Goal: Task Accomplishment & Management: Use online tool/utility

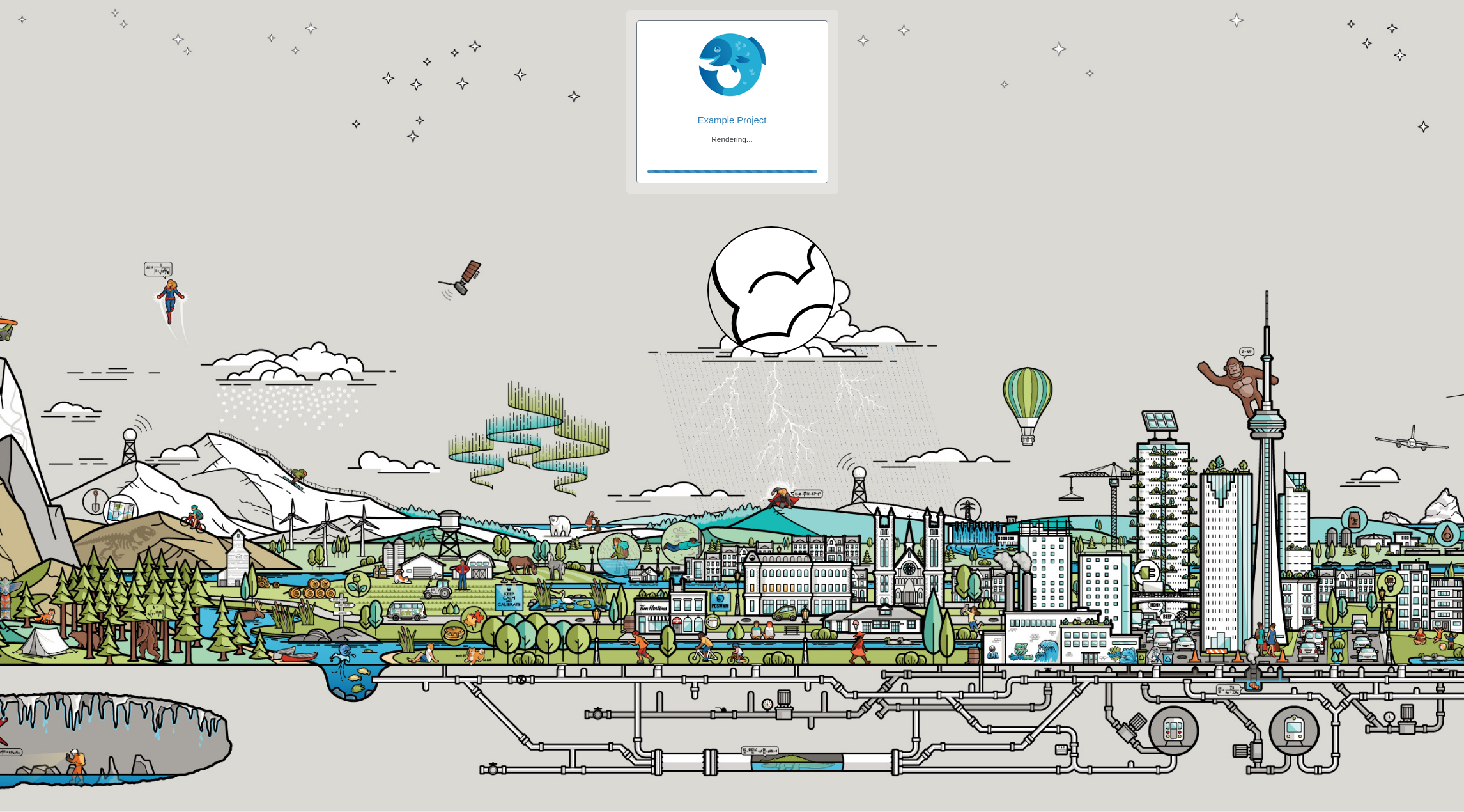
checkbox input "true"
checkbox input "false"
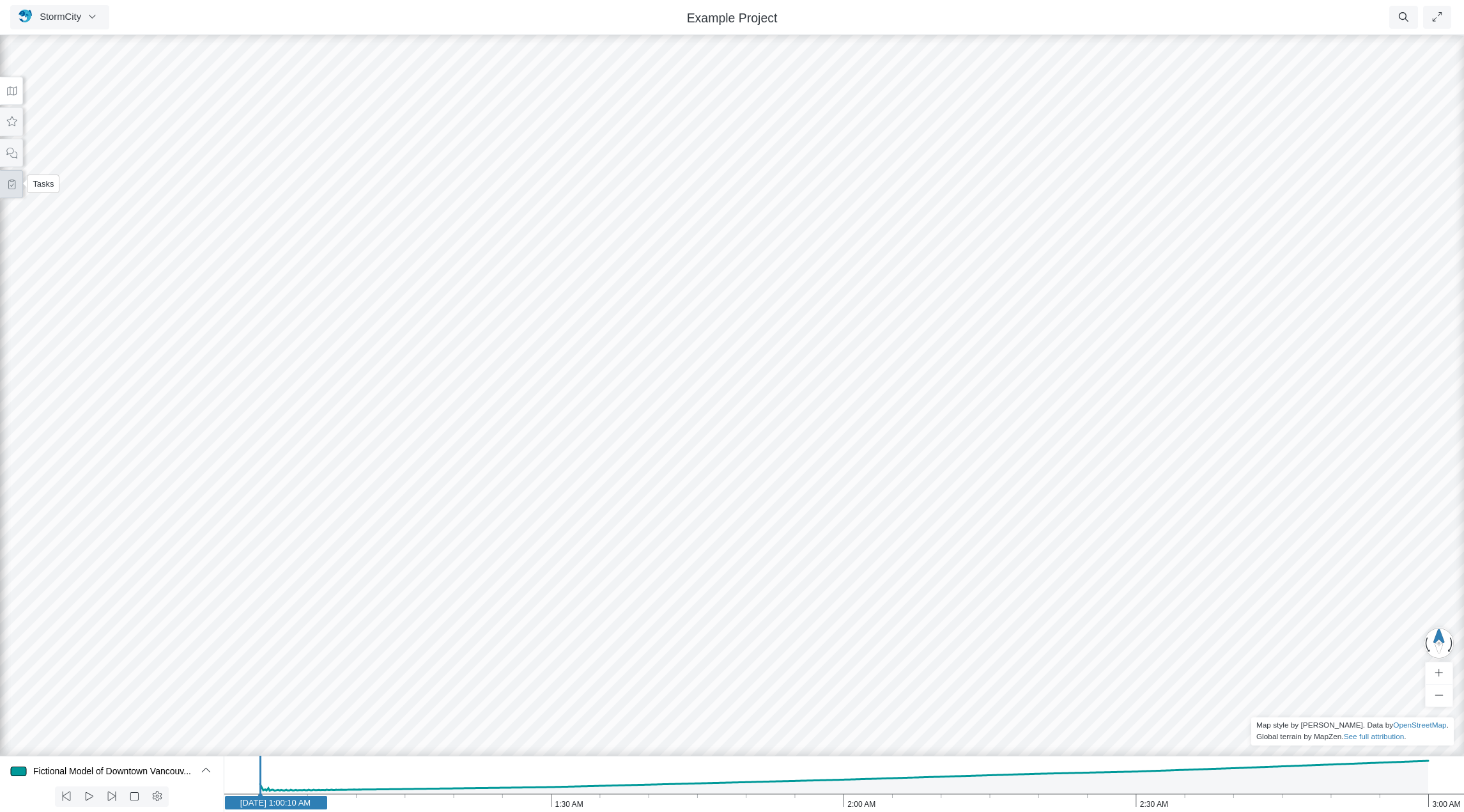
click at [12, 183] on icon at bounding box center [12, 184] width 7 height 10
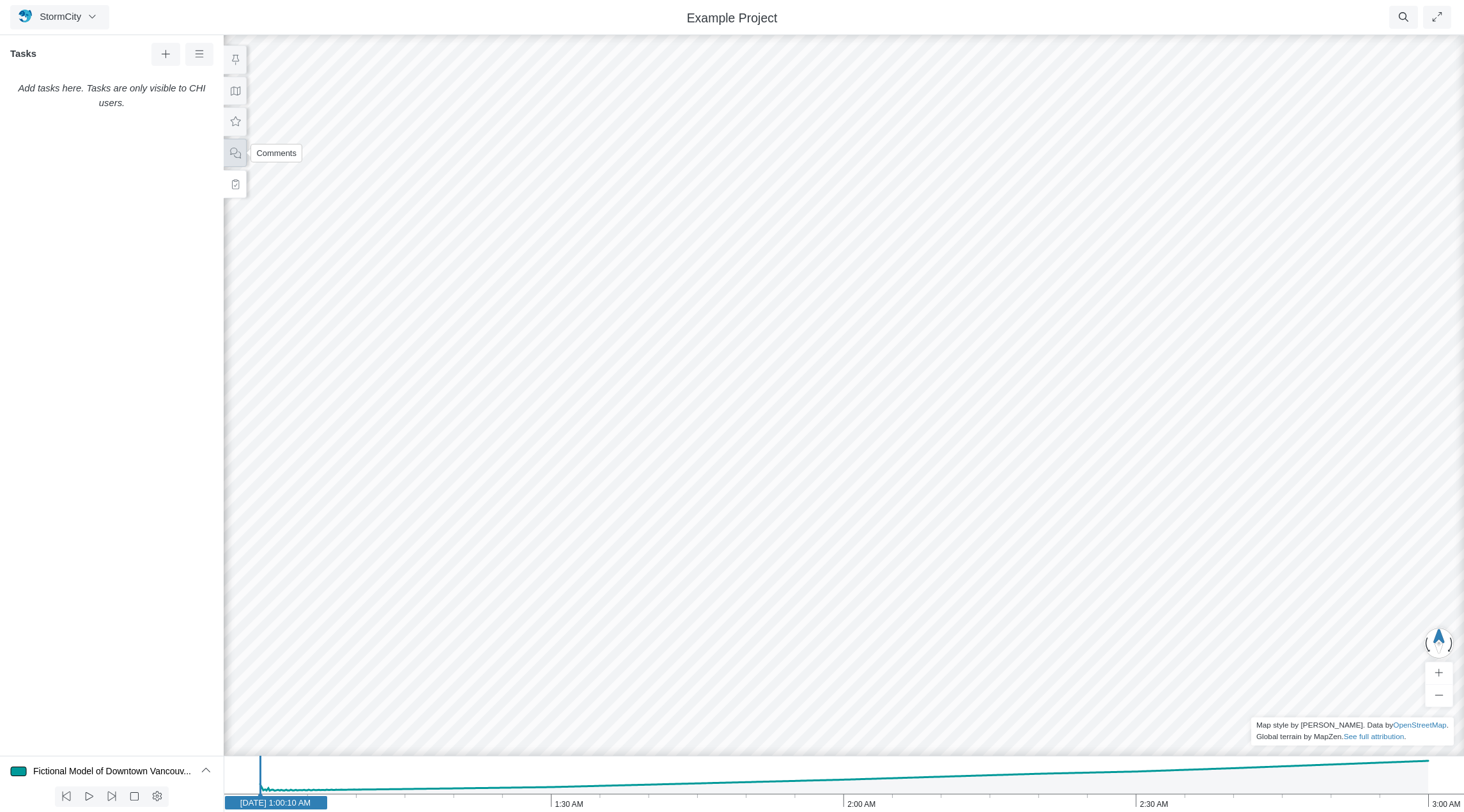
click at [239, 156] on icon at bounding box center [235, 153] width 12 height 10
click at [63, 16] on span "StormCity" at bounding box center [61, 17] width 42 height 10
click at [64, 43] on link "Projects" at bounding box center [61, 45] width 101 height 20
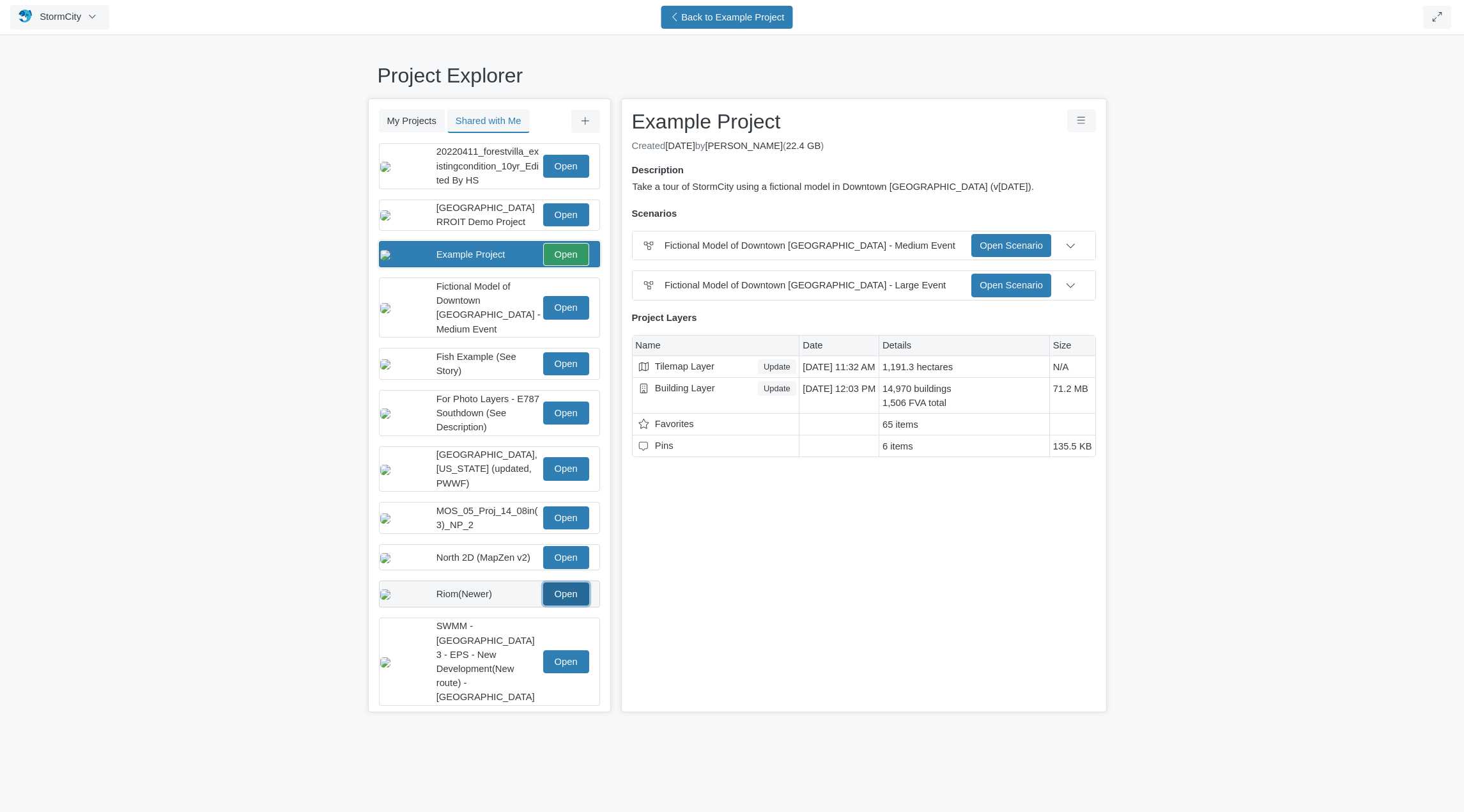
click at [566, 584] on link "Open" at bounding box center [566, 594] width 46 height 23
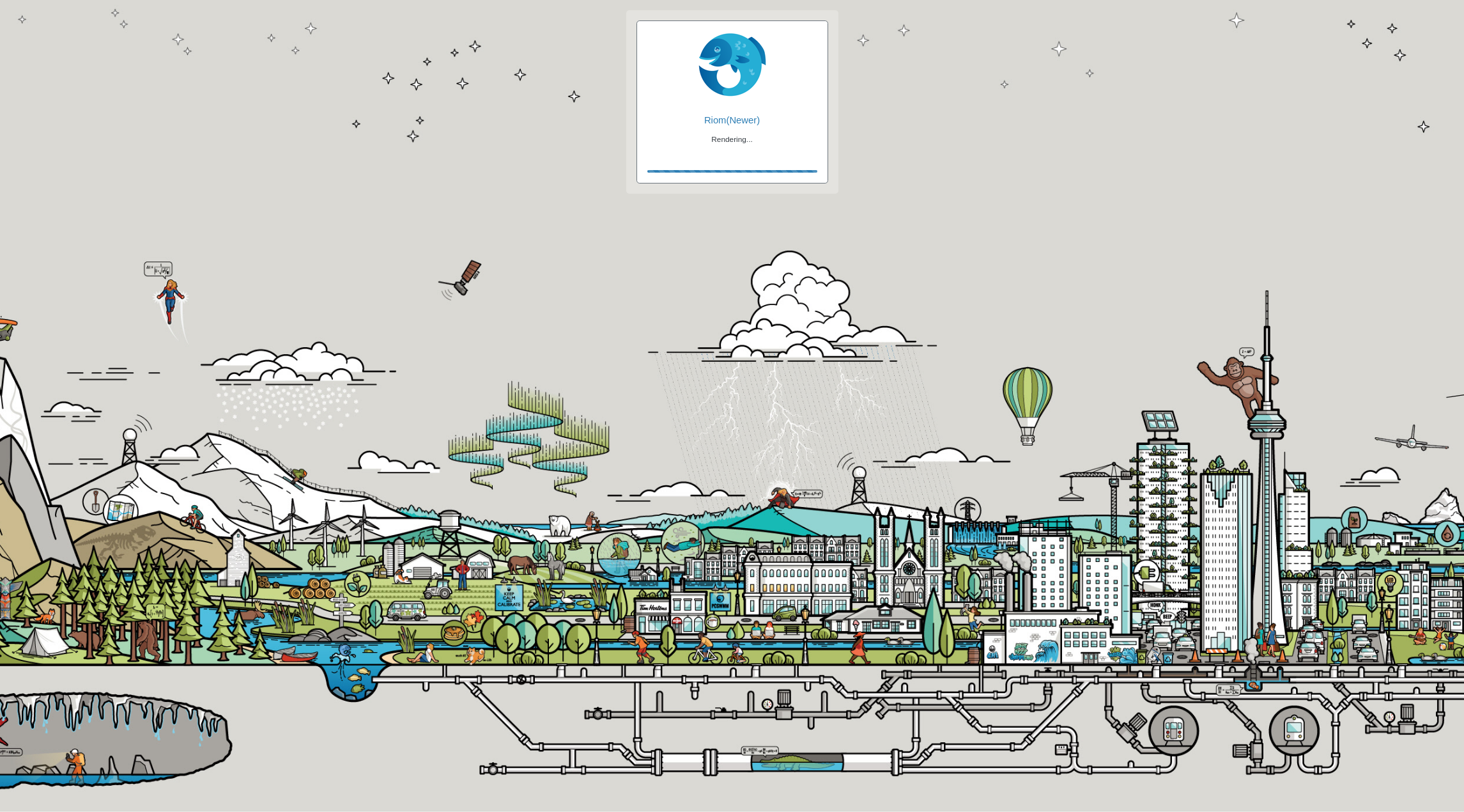
checkbox input "true"
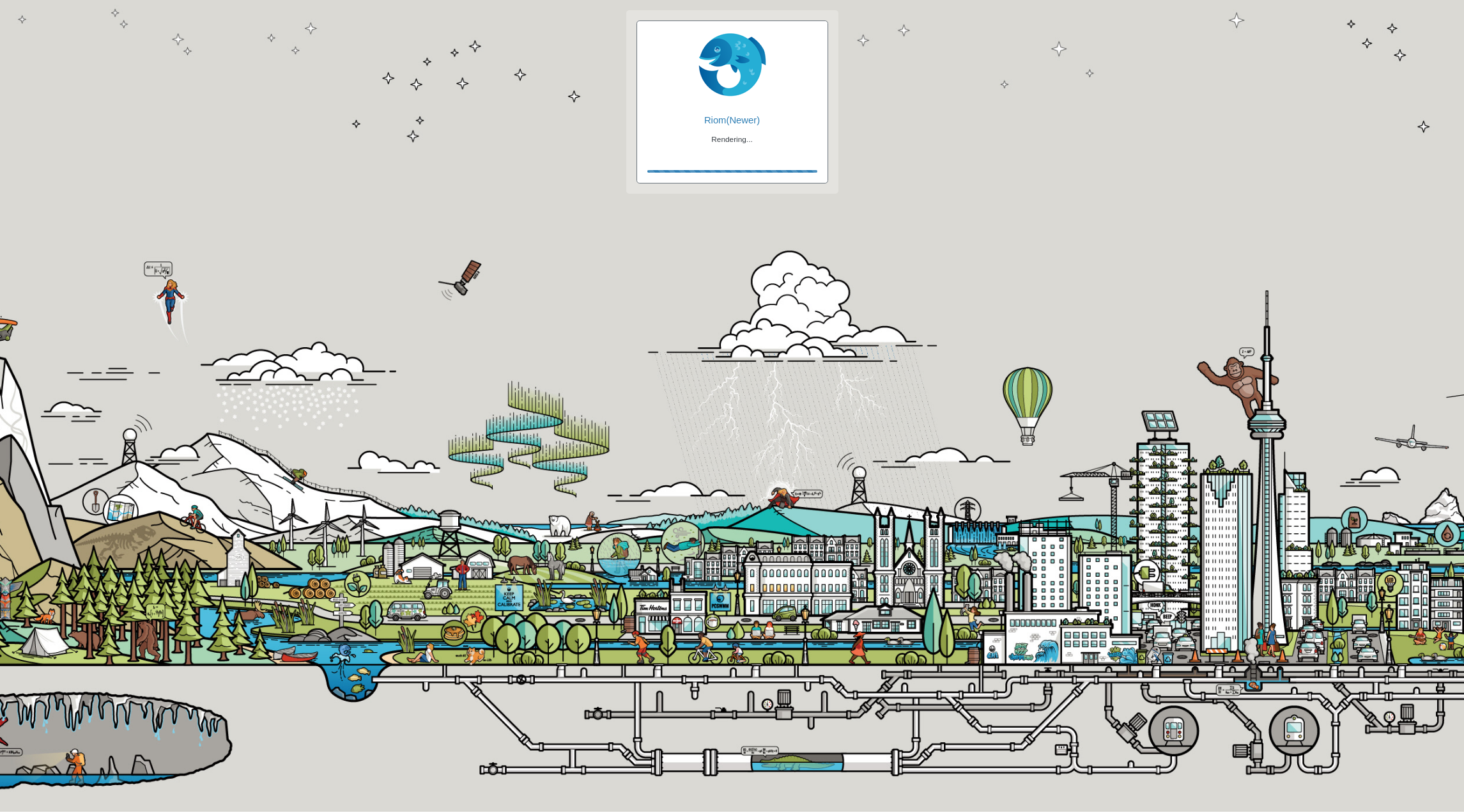
checkbox input "true"
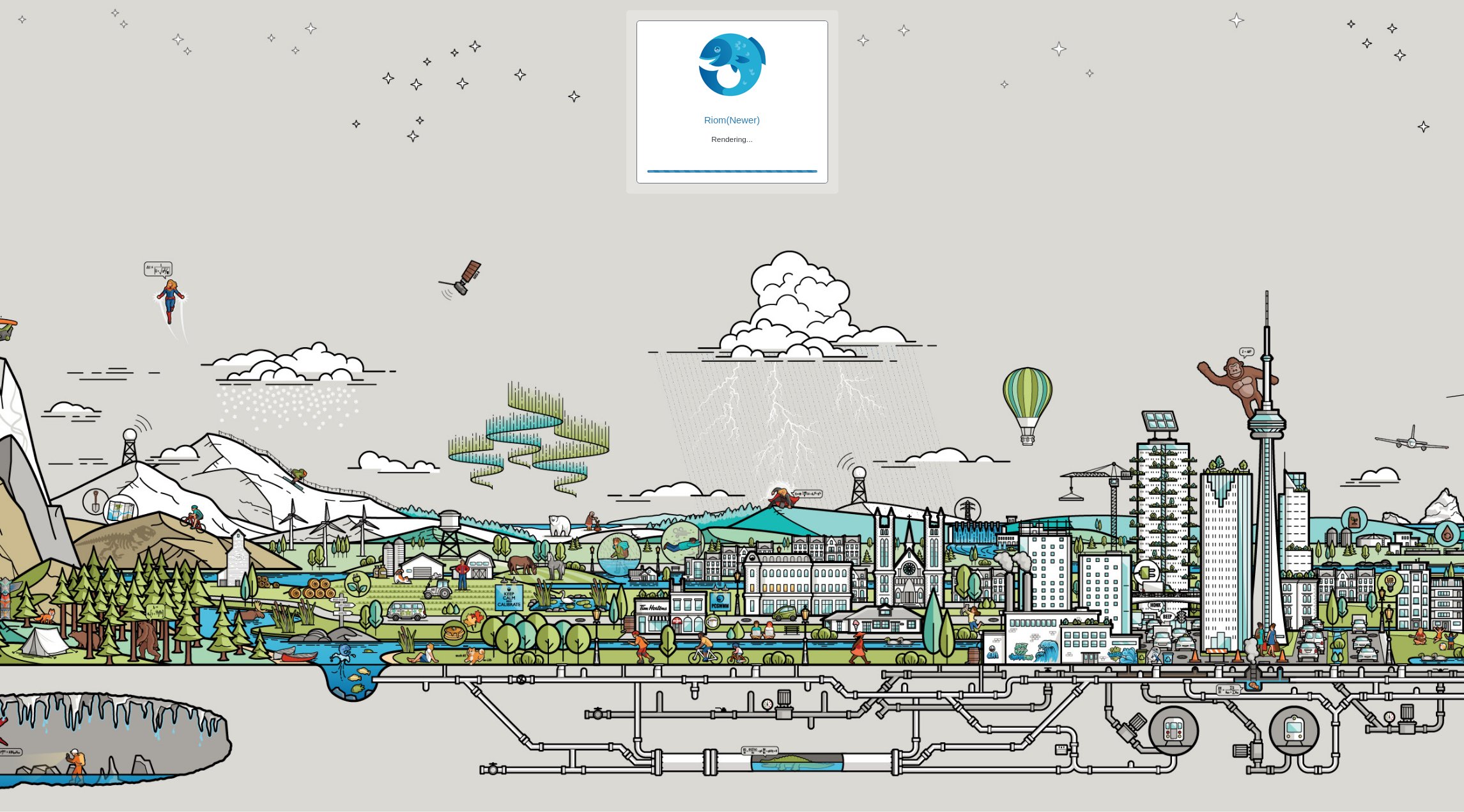
checkbox input "false"
checkbox input "true"
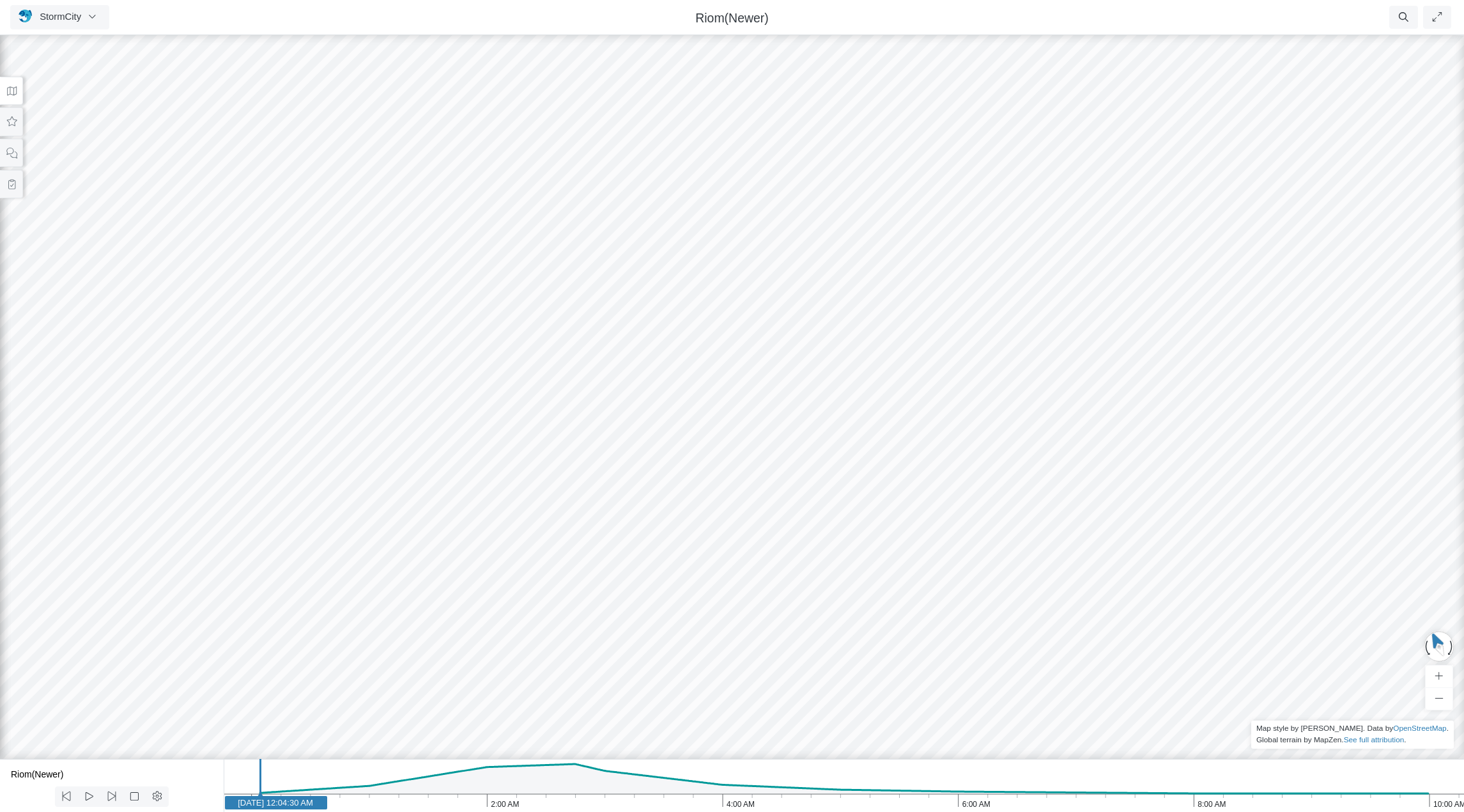
drag, startPoint x: 604, startPoint y: 570, endPoint x: 891, endPoint y: 364, distance: 353.3
click at [9, 186] on icon at bounding box center [12, 184] width 12 height 10
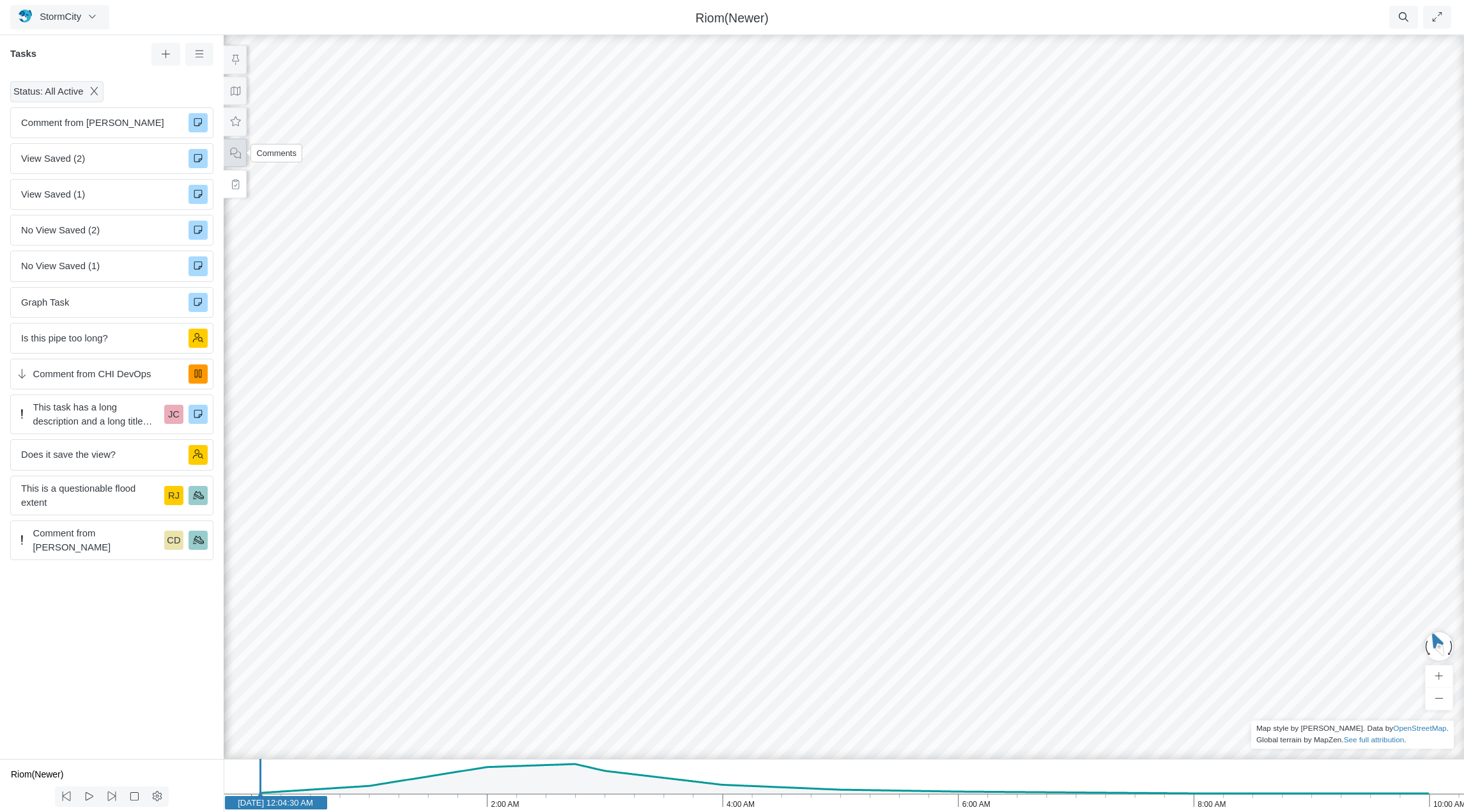
click at [237, 154] on icon at bounding box center [235, 153] width 12 height 10
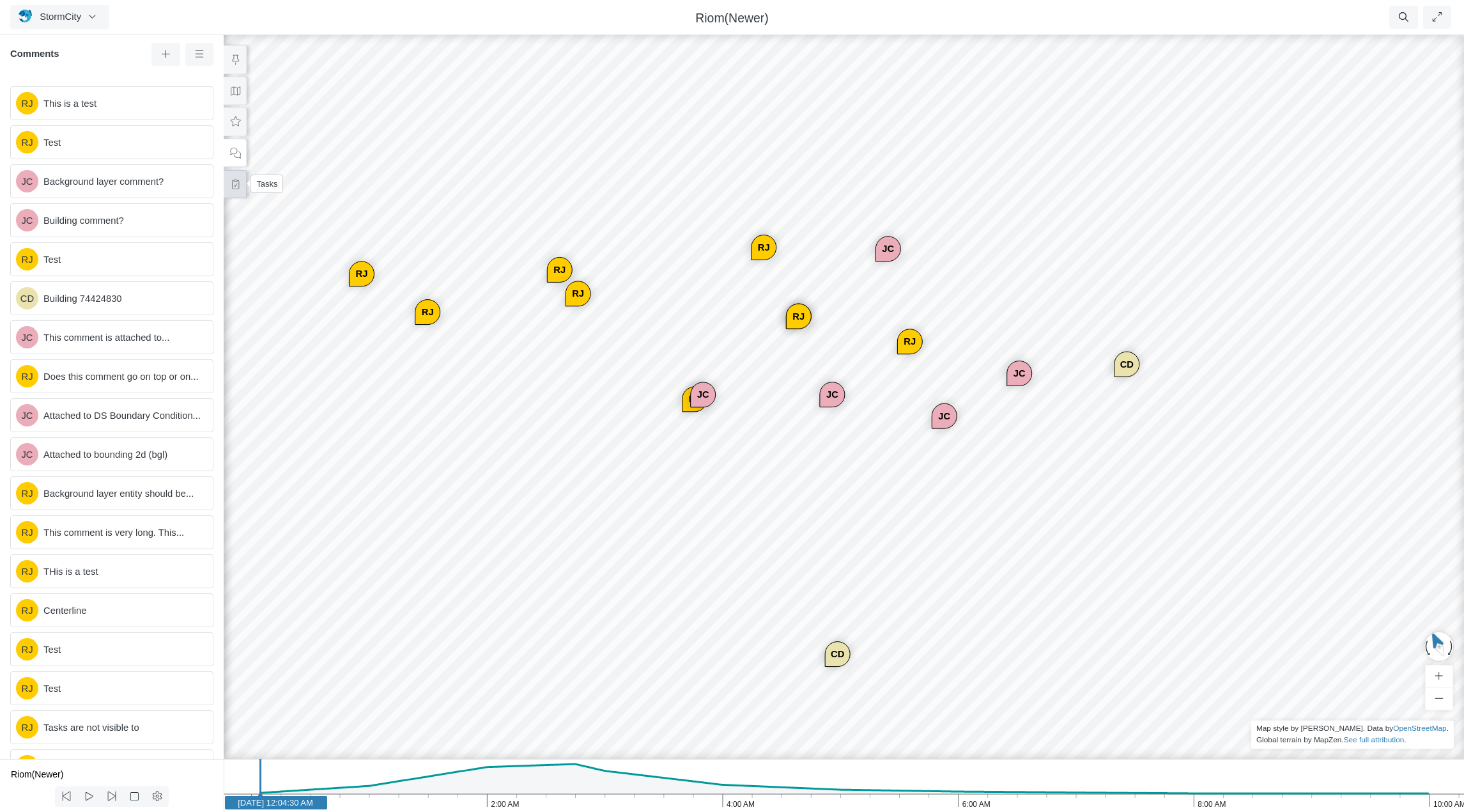
click at [234, 183] on icon at bounding box center [235, 184] width 12 height 10
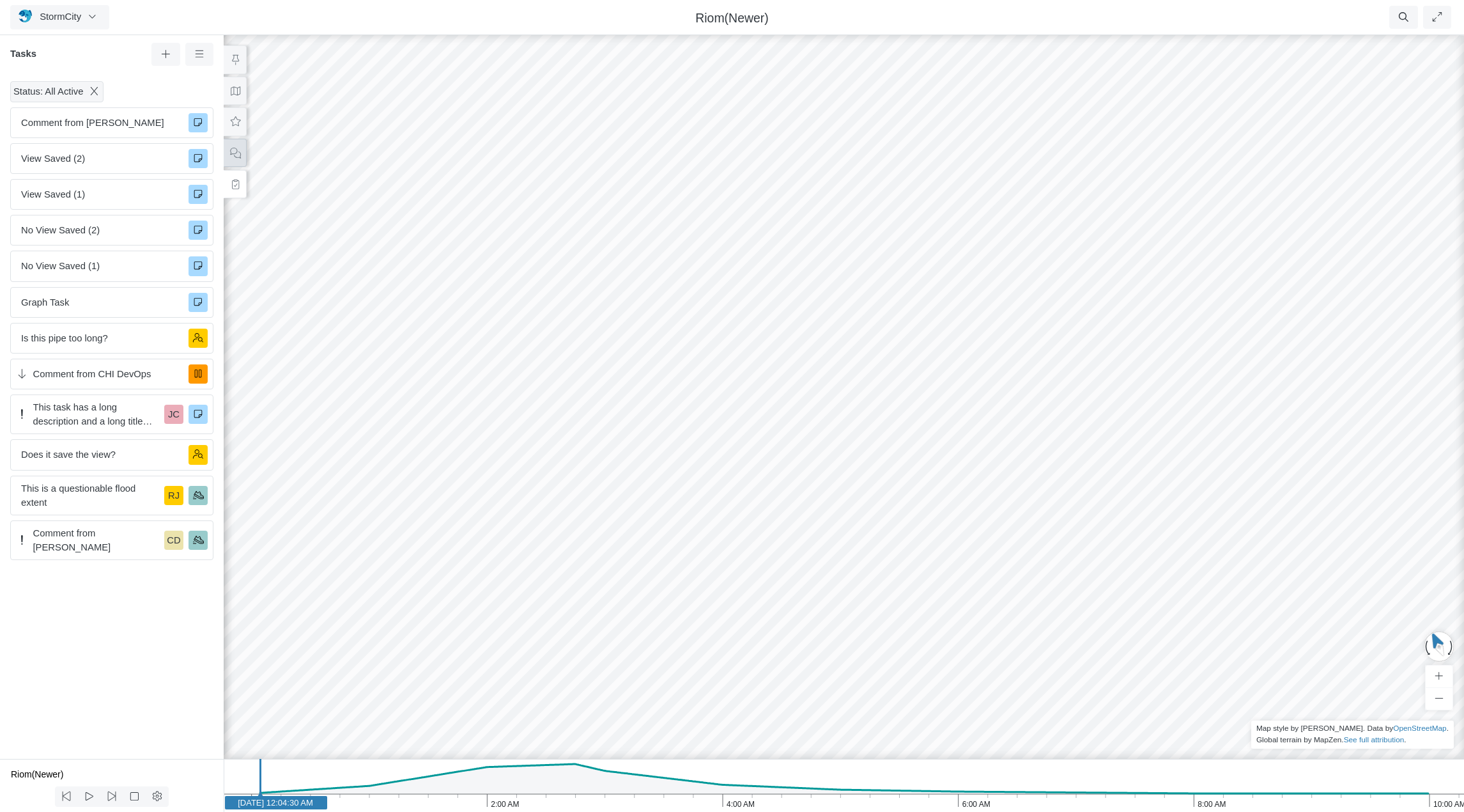
click at [238, 154] on icon at bounding box center [235, 153] width 12 height 10
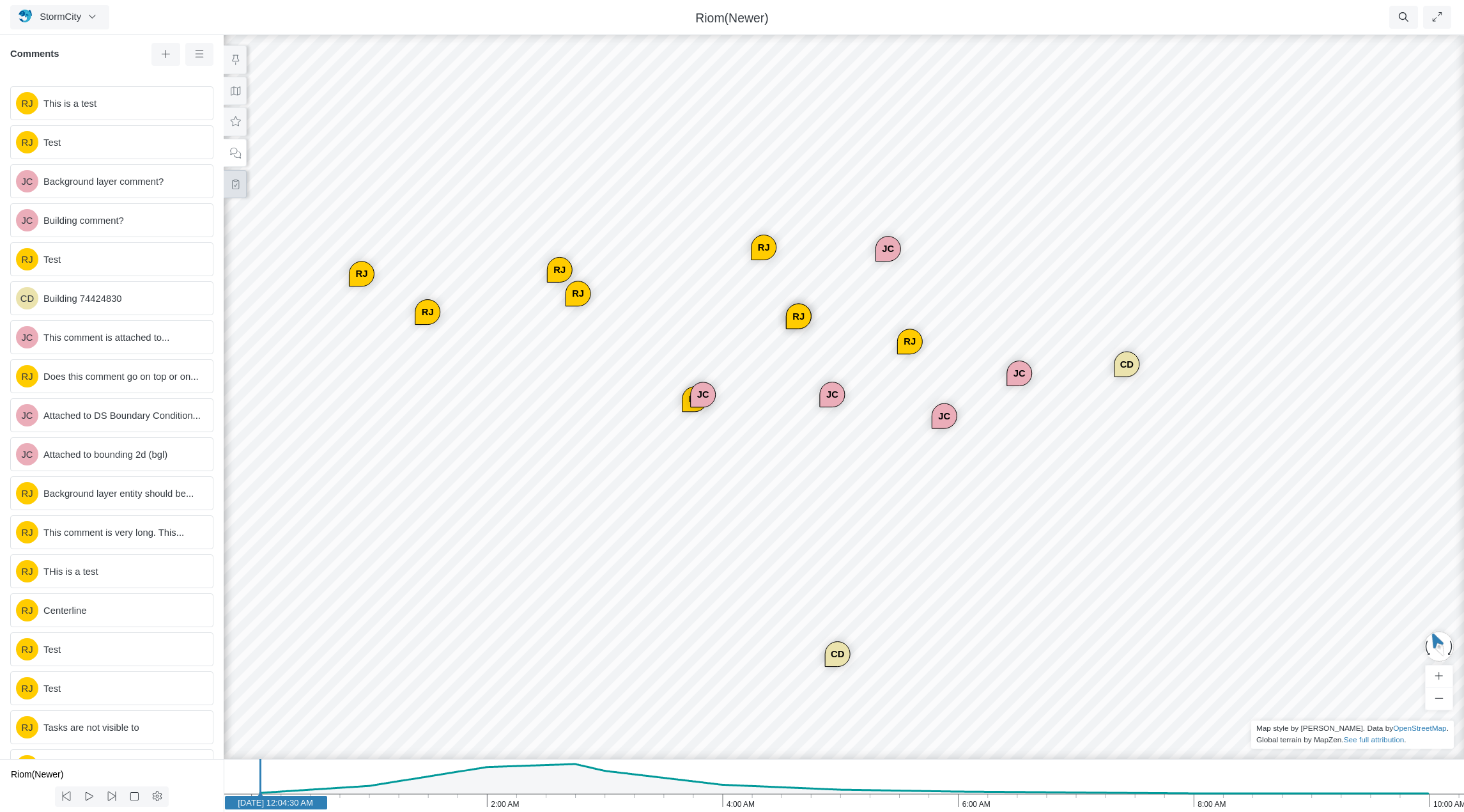
click at [238, 188] on button at bounding box center [235, 183] width 23 height 28
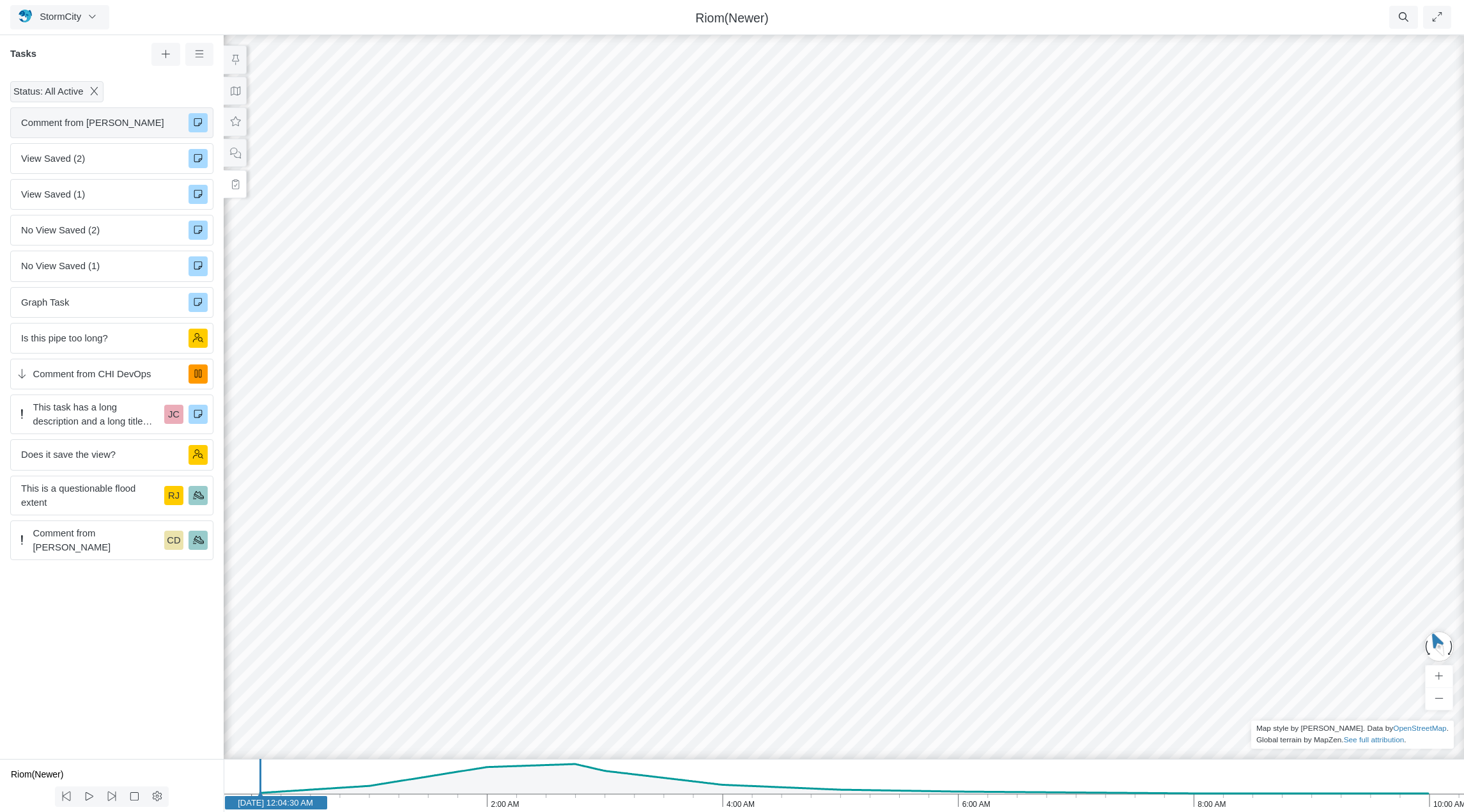
click at [121, 125] on span "Comment from Rob James" at bounding box center [100, 123] width 157 height 14
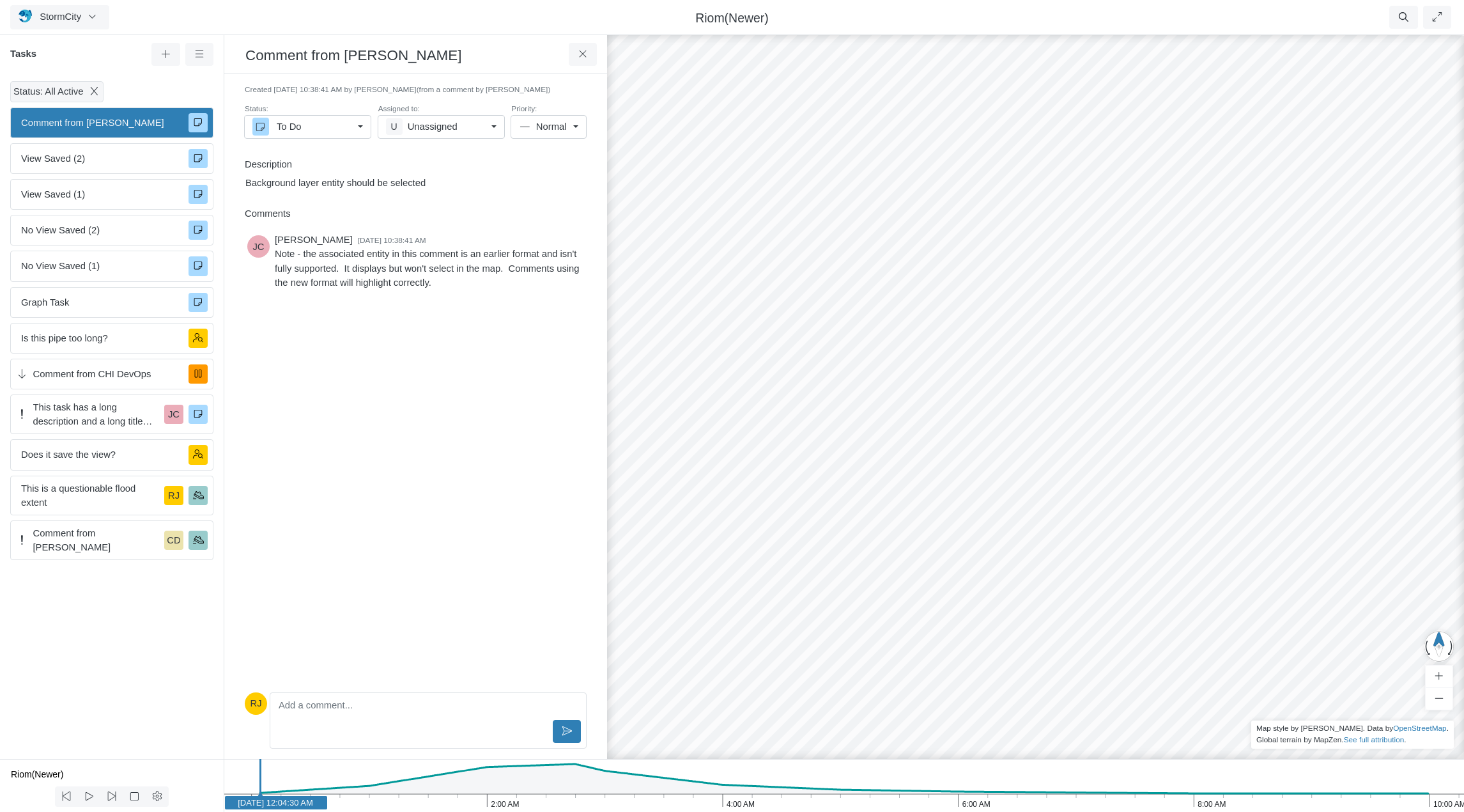
click at [551, 125] on span "Normal" at bounding box center [551, 126] width 32 height 14
click at [449, 393] on div "JC Jesse Cluthe 10/8/2025 at 10:38:41 AM Note - the associated entity in this c…" at bounding box center [416, 459] width 342 height 457
click at [202, 57] on icon at bounding box center [199, 54] width 12 height 10
click at [414, 128] on link "High" at bounding box center [435, 126] width 96 height 20
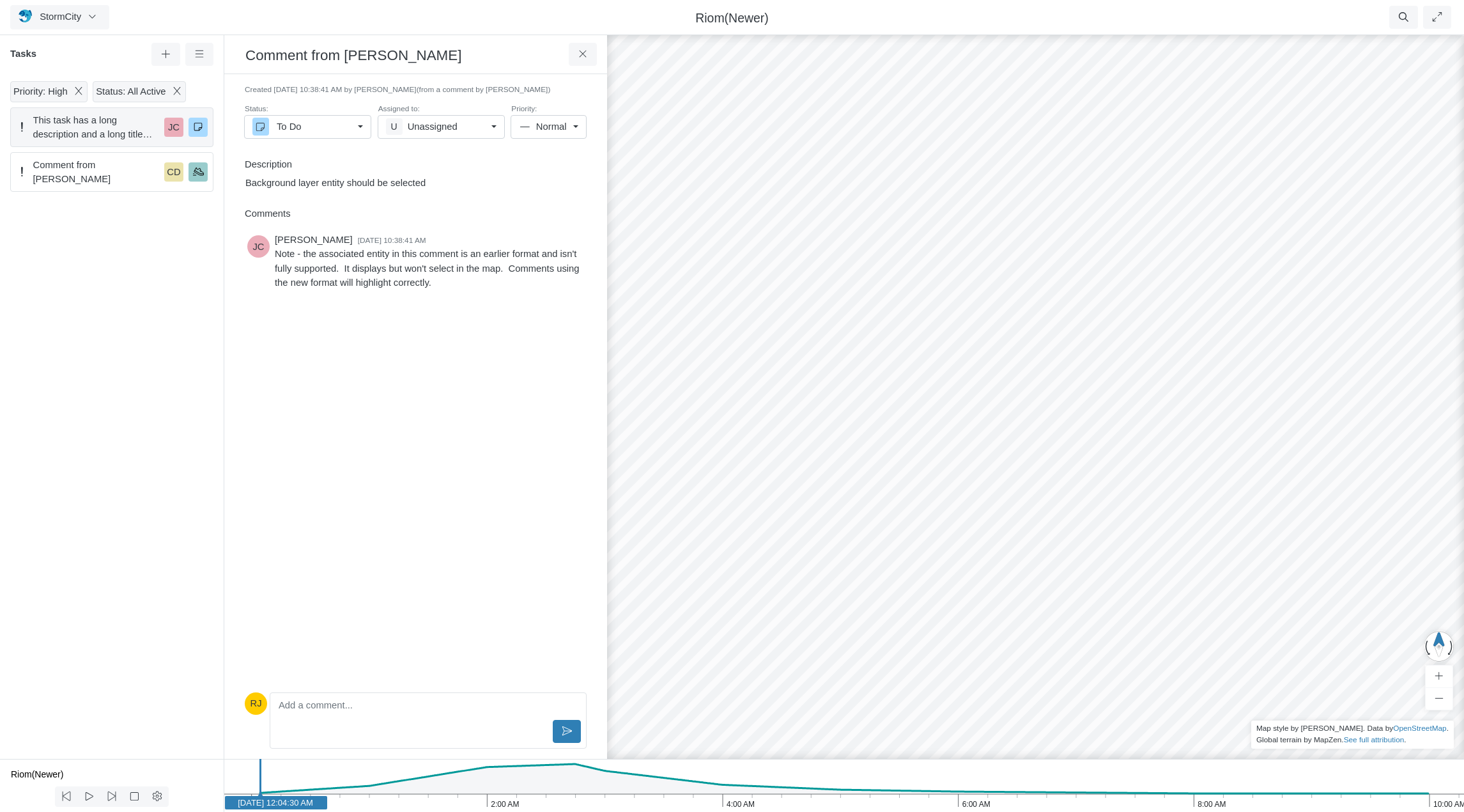
click at [131, 127] on span "This task has a long description and a long title with a lot of unnecessarily l…" at bounding box center [97, 127] width 127 height 28
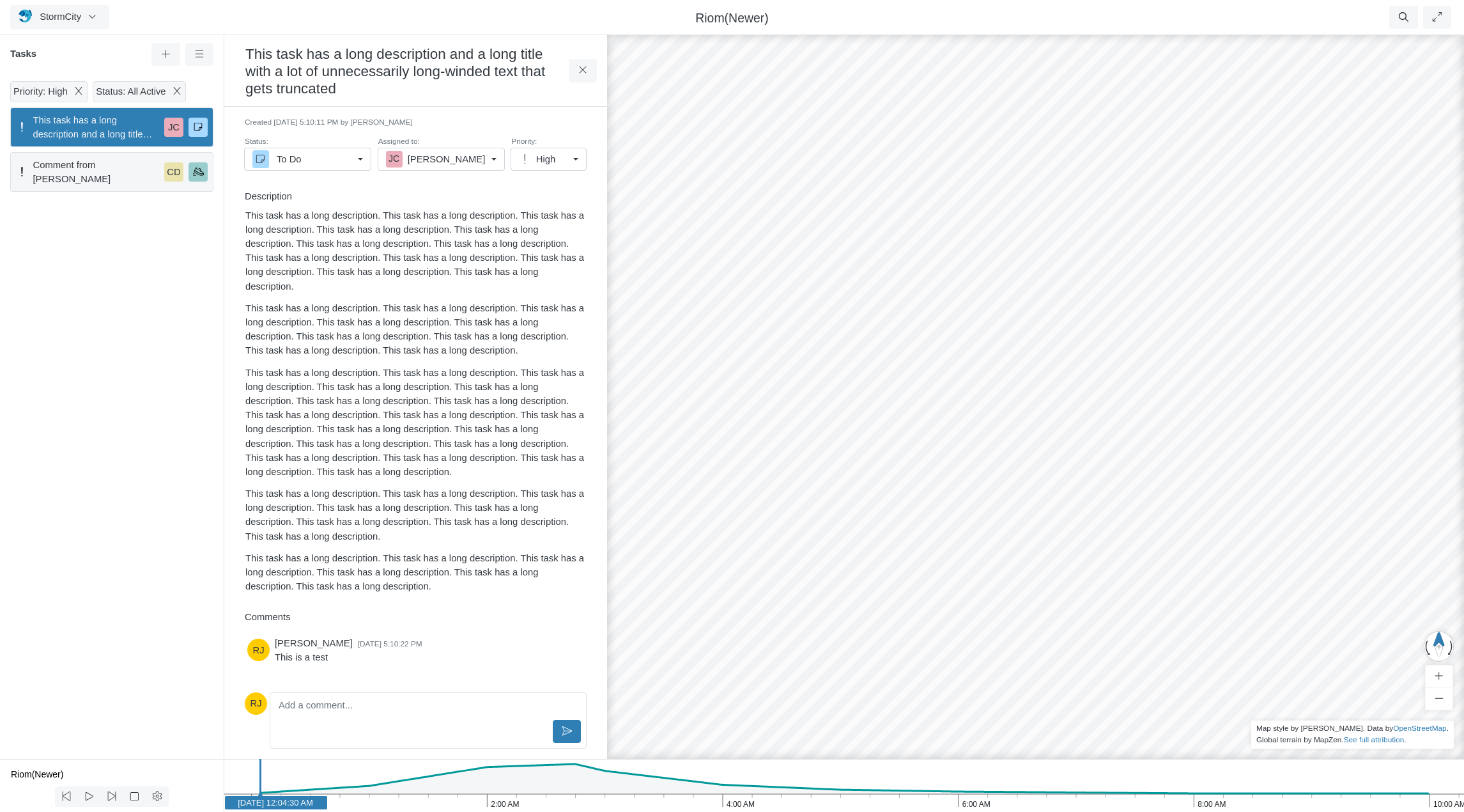
click at [121, 168] on span "Comment from Jesse Cluthe" at bounding box center [97, 172] width 127 height 28
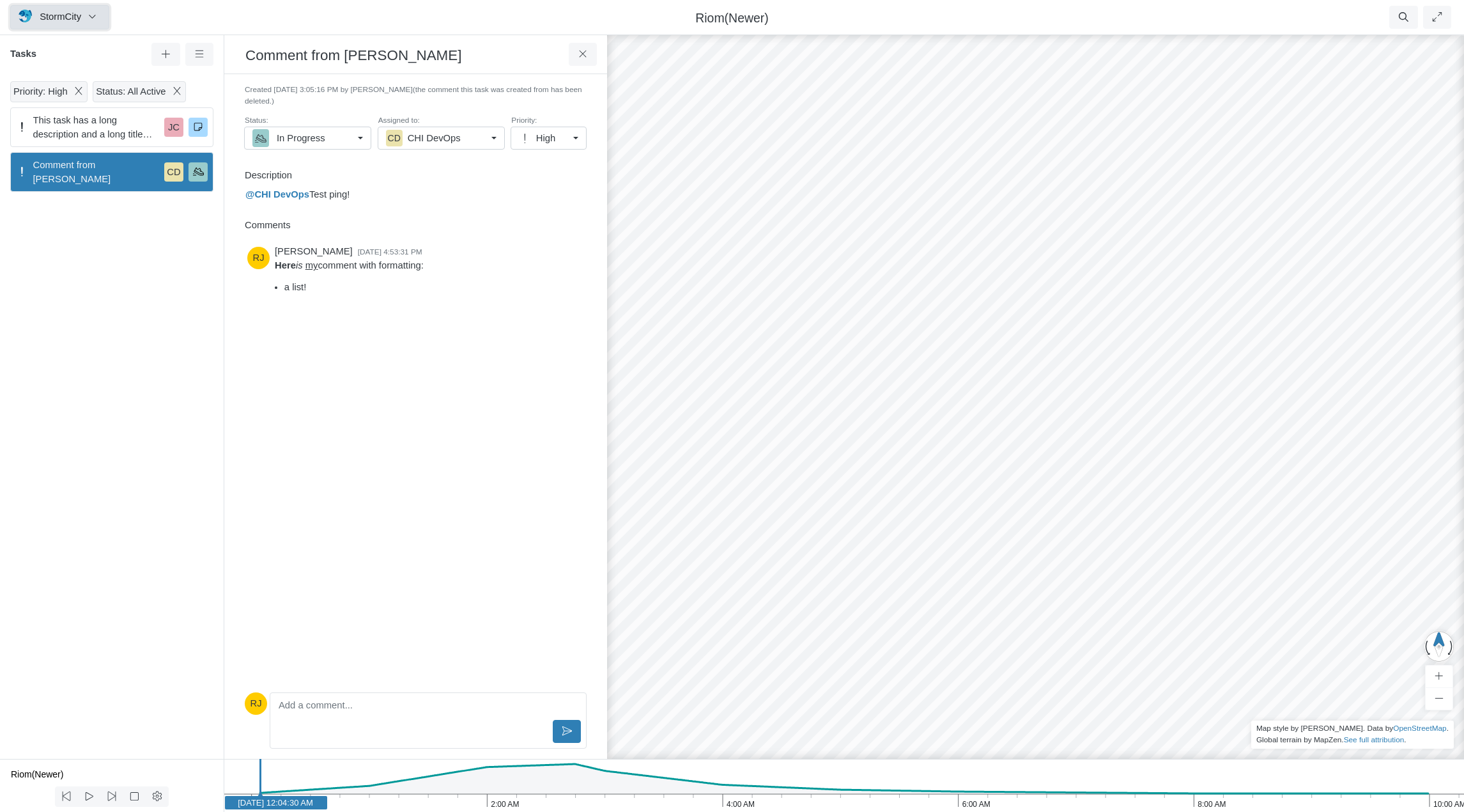
click at [80, 14] on span "StormCity" at bounding box center [61, 17] width 42 height 10
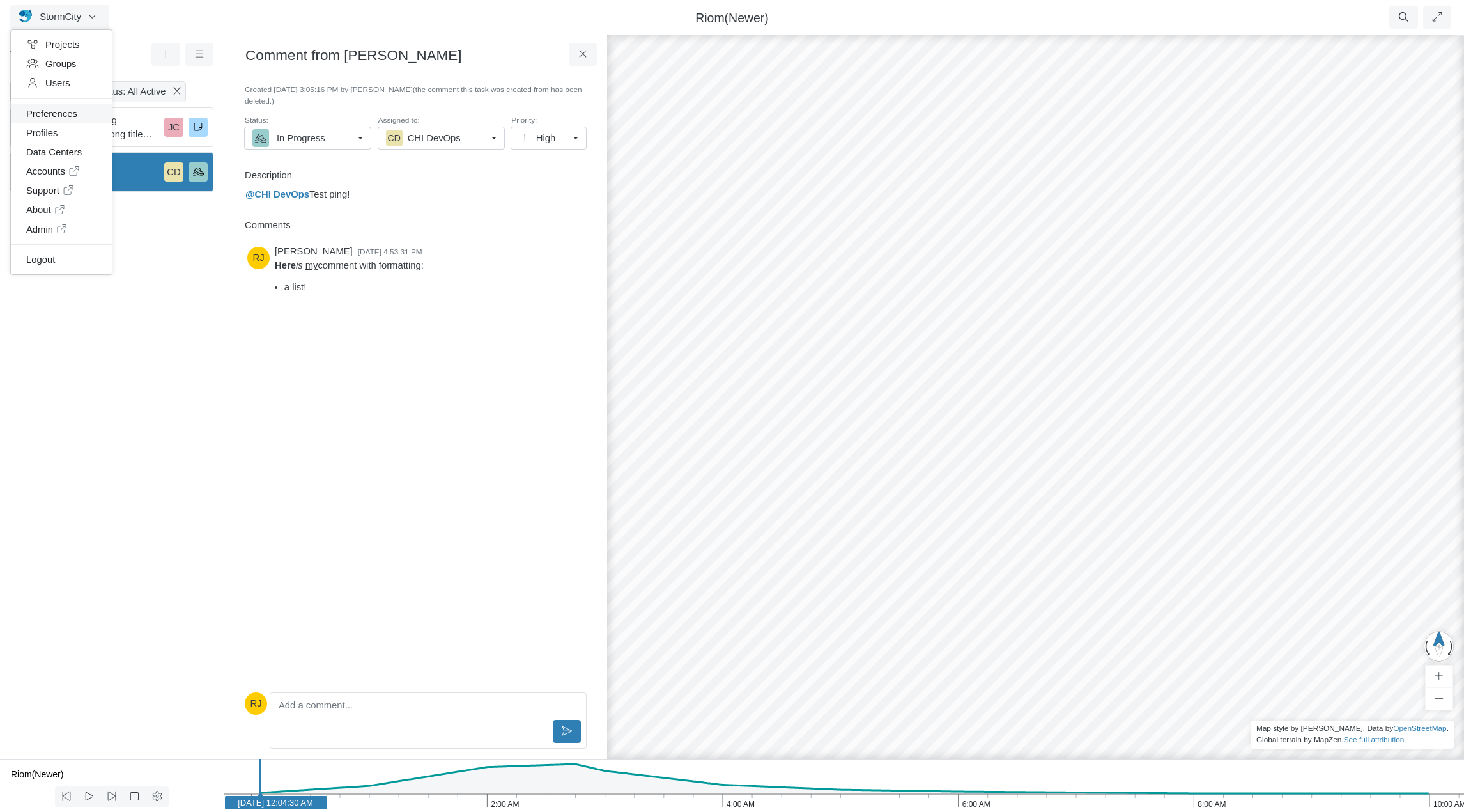
click at [59, 115] on link "Preferences" at bounding box center [61, 114] width 101 height 20
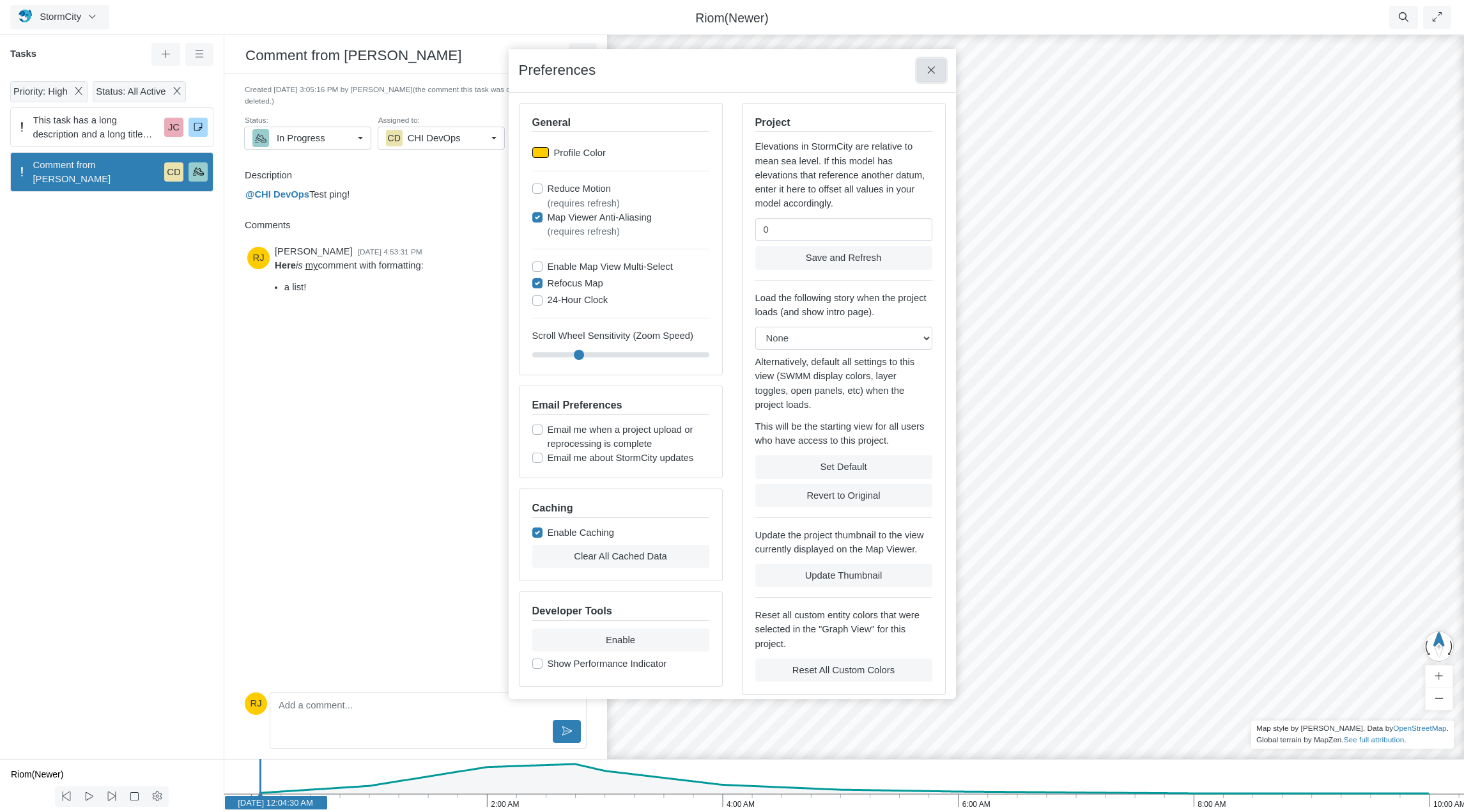
click at [928, 72] on icon at bounding box center [931, 70] width 12 height 10
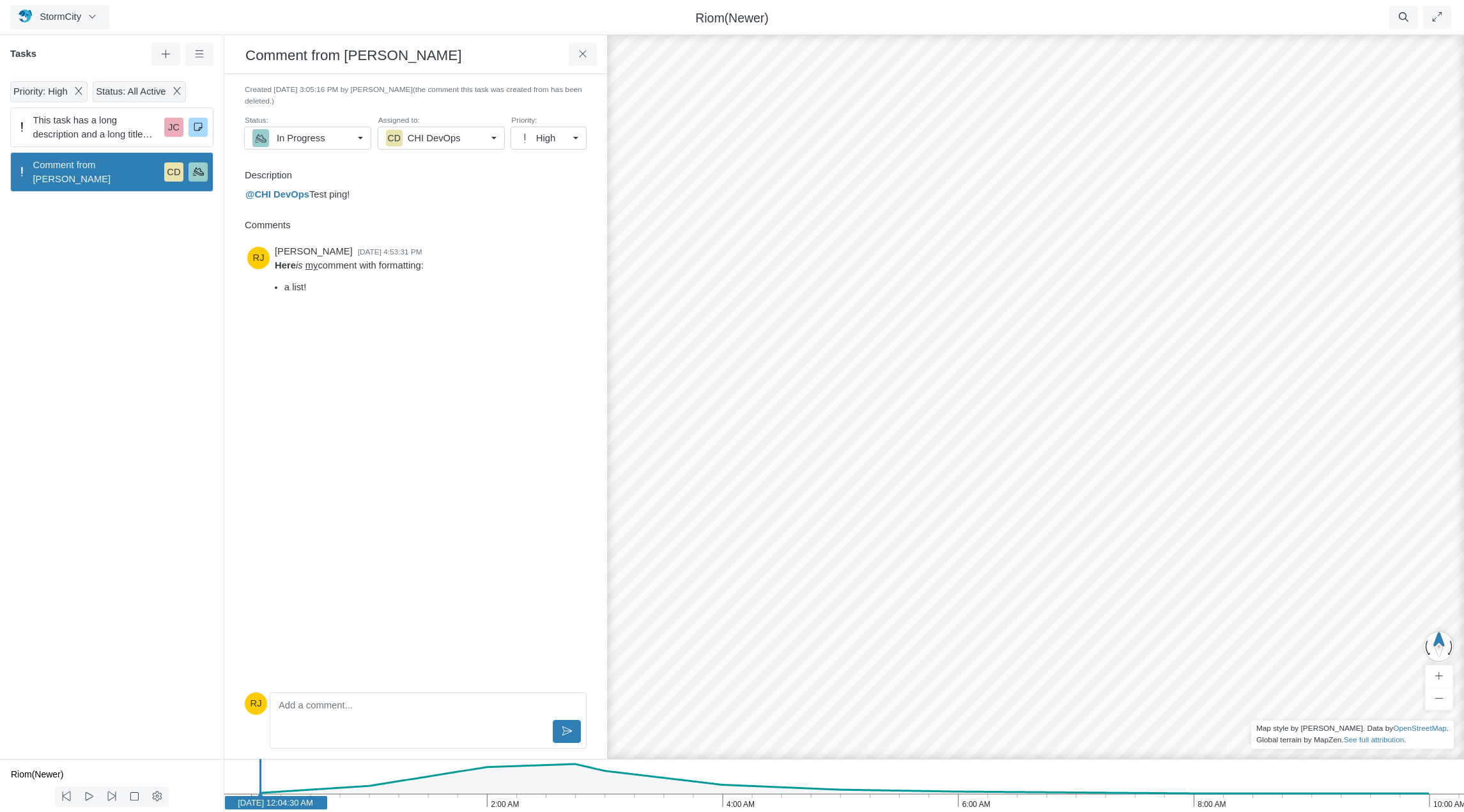
click at [833, 17] on div "Riom(Newer)" at bounding box center [732, 18] width 953 height 18
click at [584, 55] on icon at bounding box center [583, 54] width 12 height 10
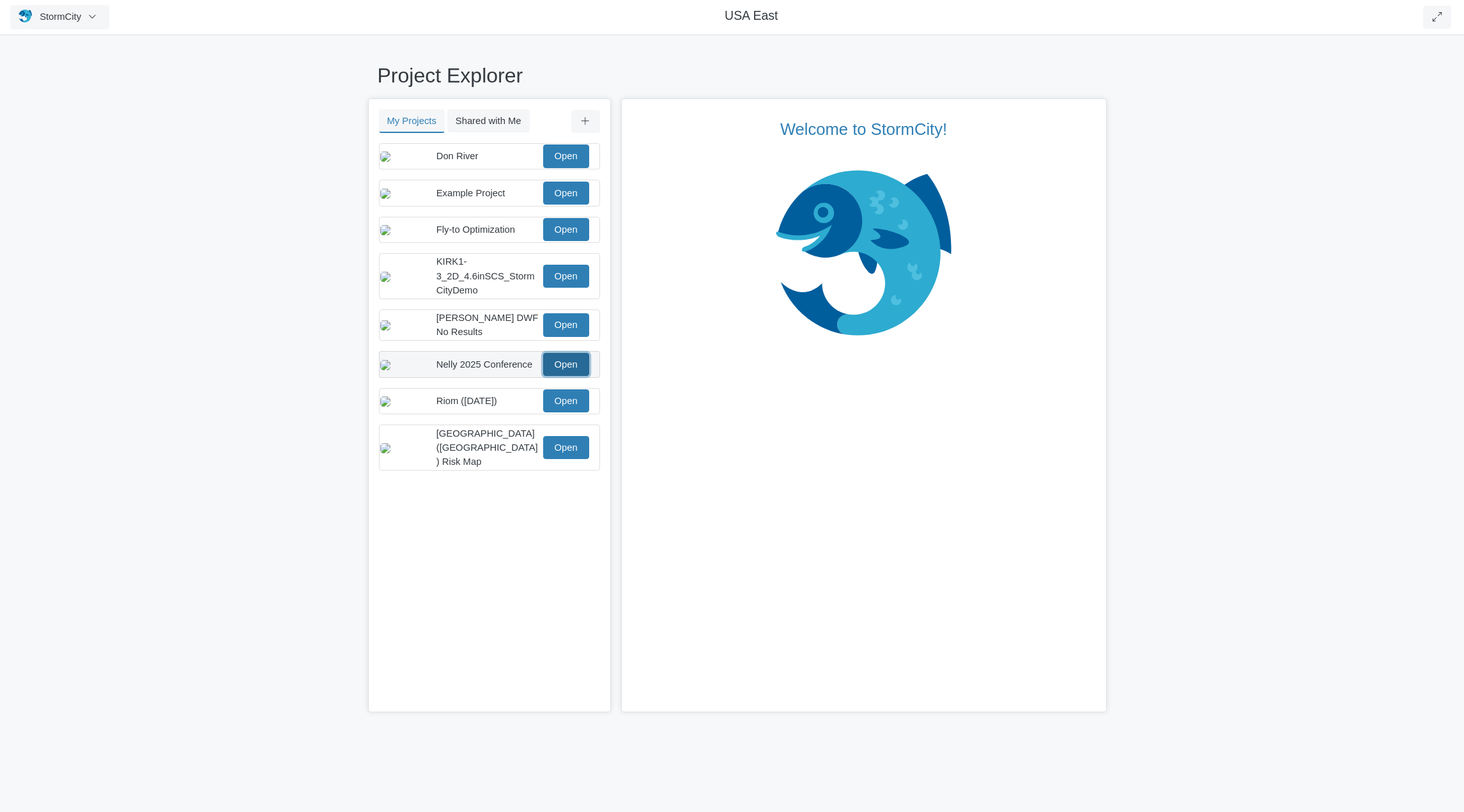
click at [570, 376] on link "Open" at bounding box center [566, 364] width 46 height 23
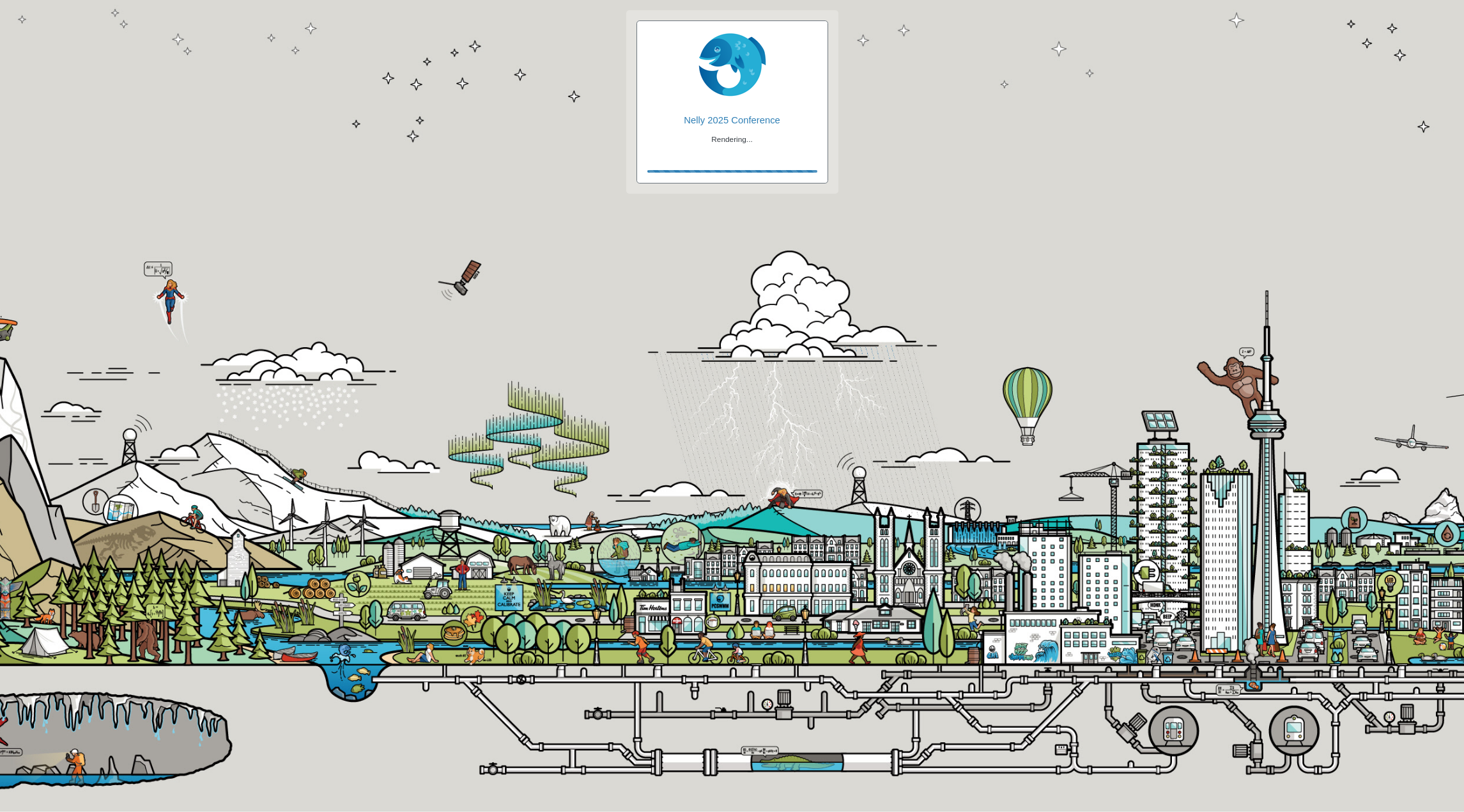
checkbox input "true"
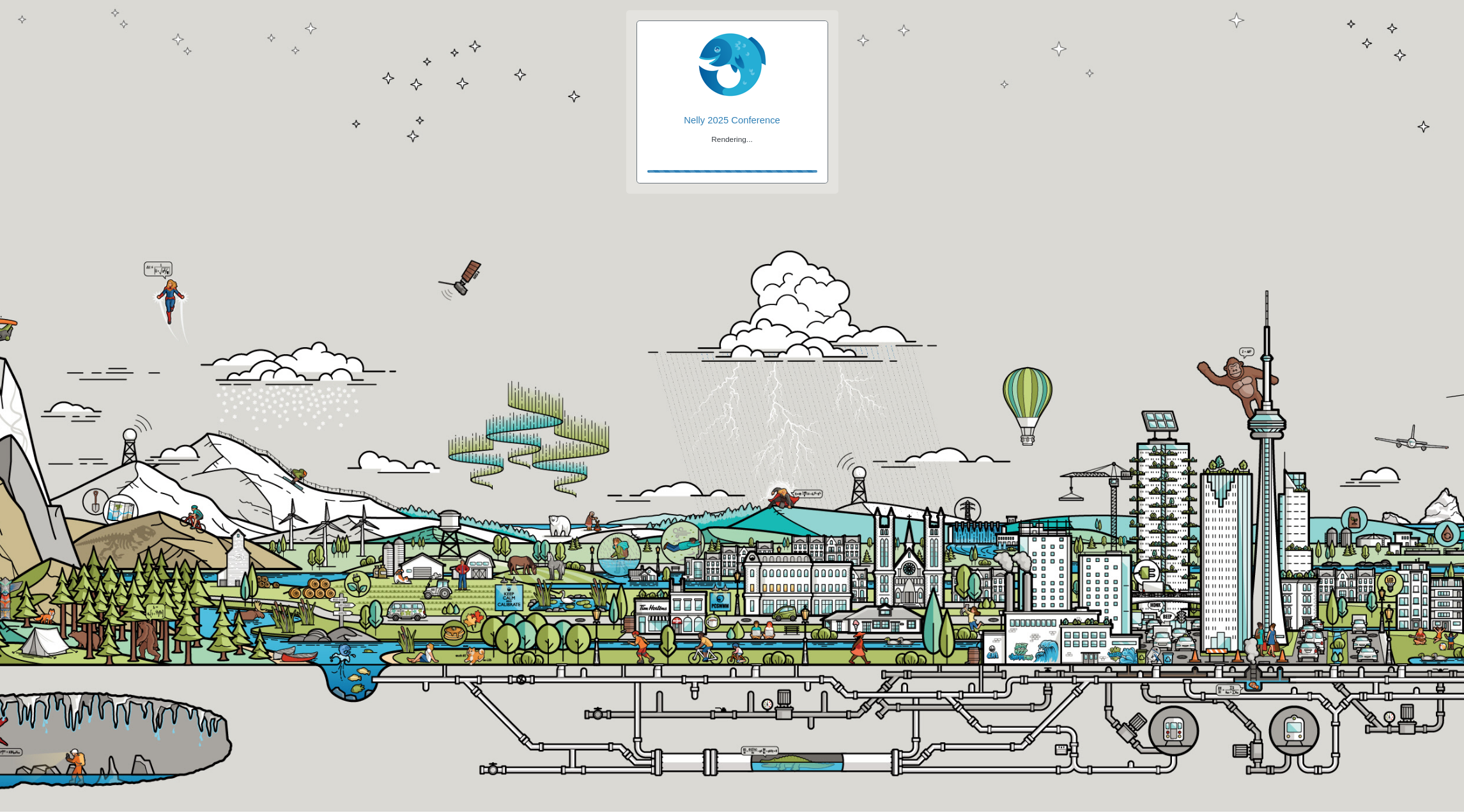
checkbox input "true"
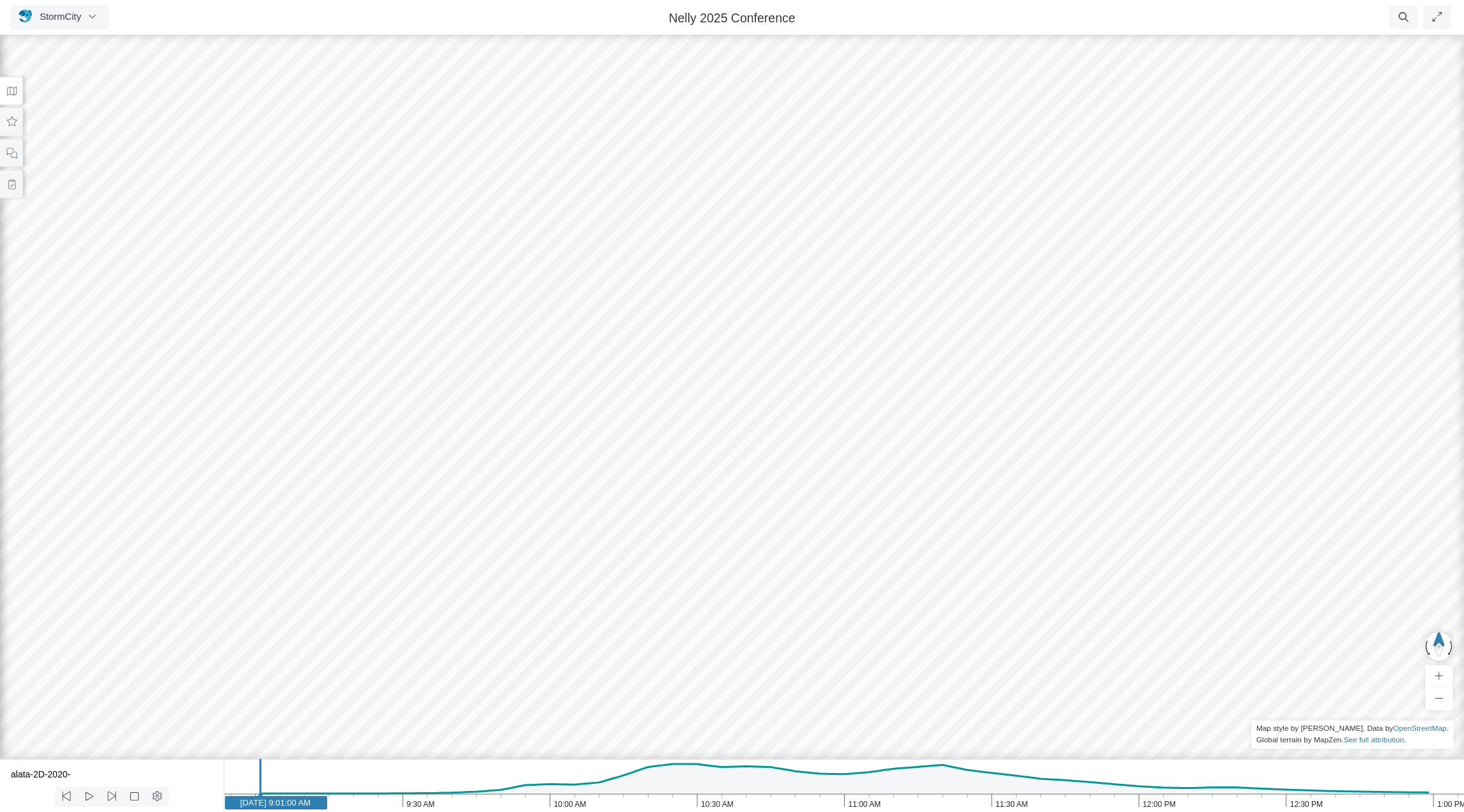
click at [524, 786] on icon "1:00 PM 12:30 PM 12:00 PM 11:30 AM 11:00 AM 10:30 AM 10:00 AM 9:30 AM 9:00 AM J…" at bounding box center [843, 785] width 1240 height 53
drag, startPoint x: 743, startPoint y: 451, endPoint x: 395, endPoint y: 321, distance: 371.5
drag, startPoint x: 669, startPoint y: 332, endPoint x: 663, endPoint y: 447, distance: 115.2
click at [663, 447] on div at bounding box center [732, 422] width 1464 height 779
click at [14, 90] on icon at bounding box center [12, 91] width 12 height 10
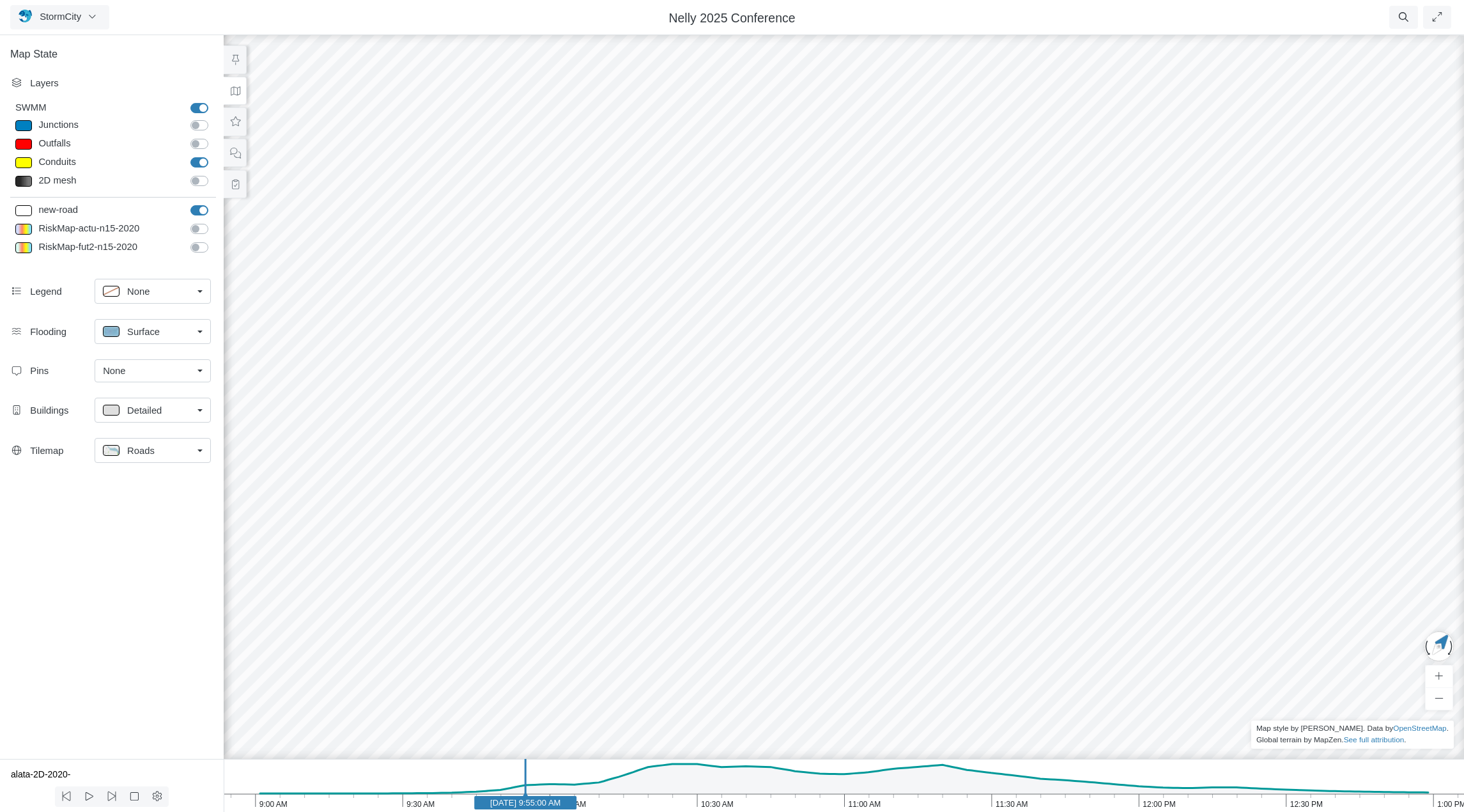
click at [193, 453] on link "Roads" at bounding box center [152, 451] width 116 height 25
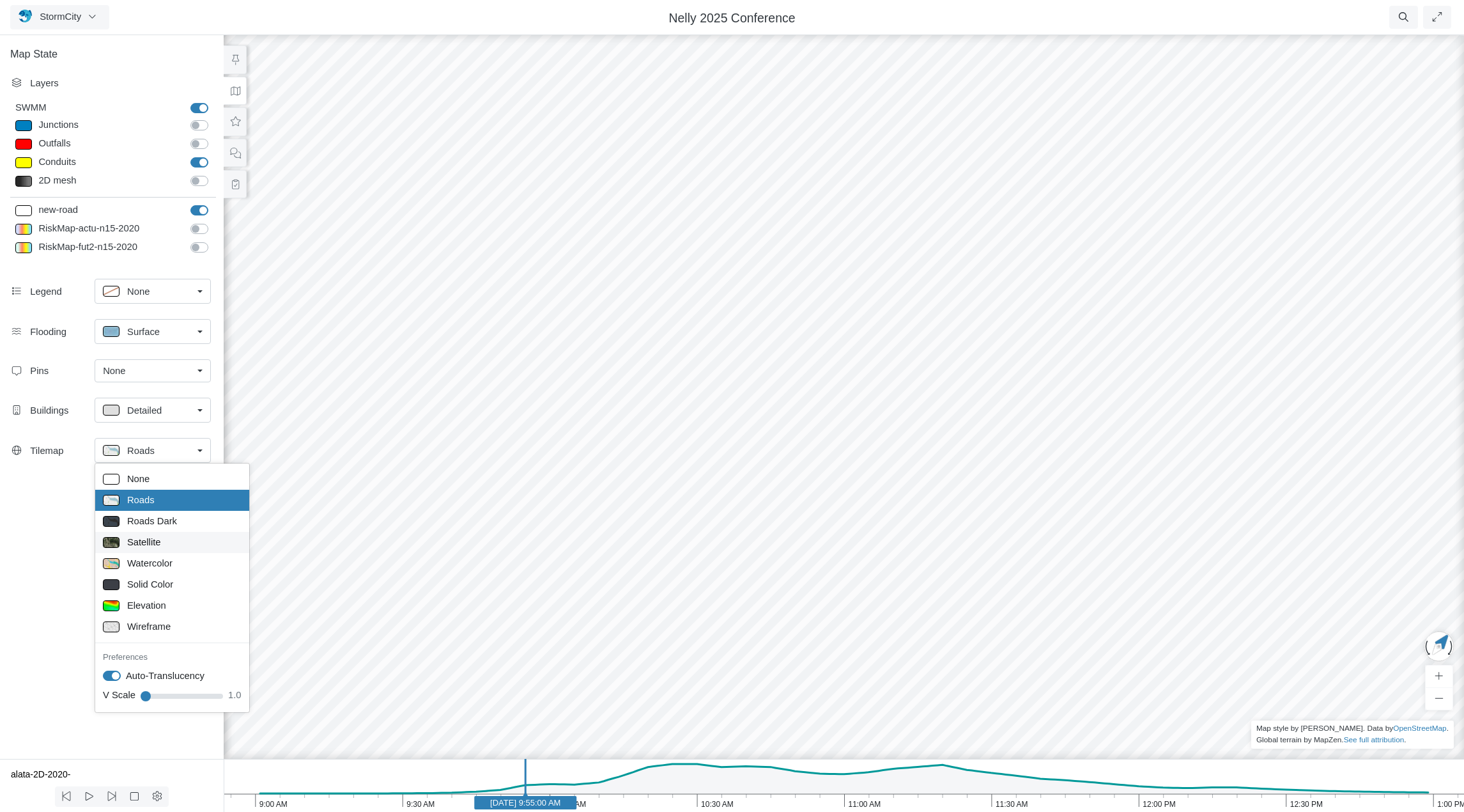
click at [160, 542] on span "Satellite" at bounding box center [143, 542] width 34 height 14
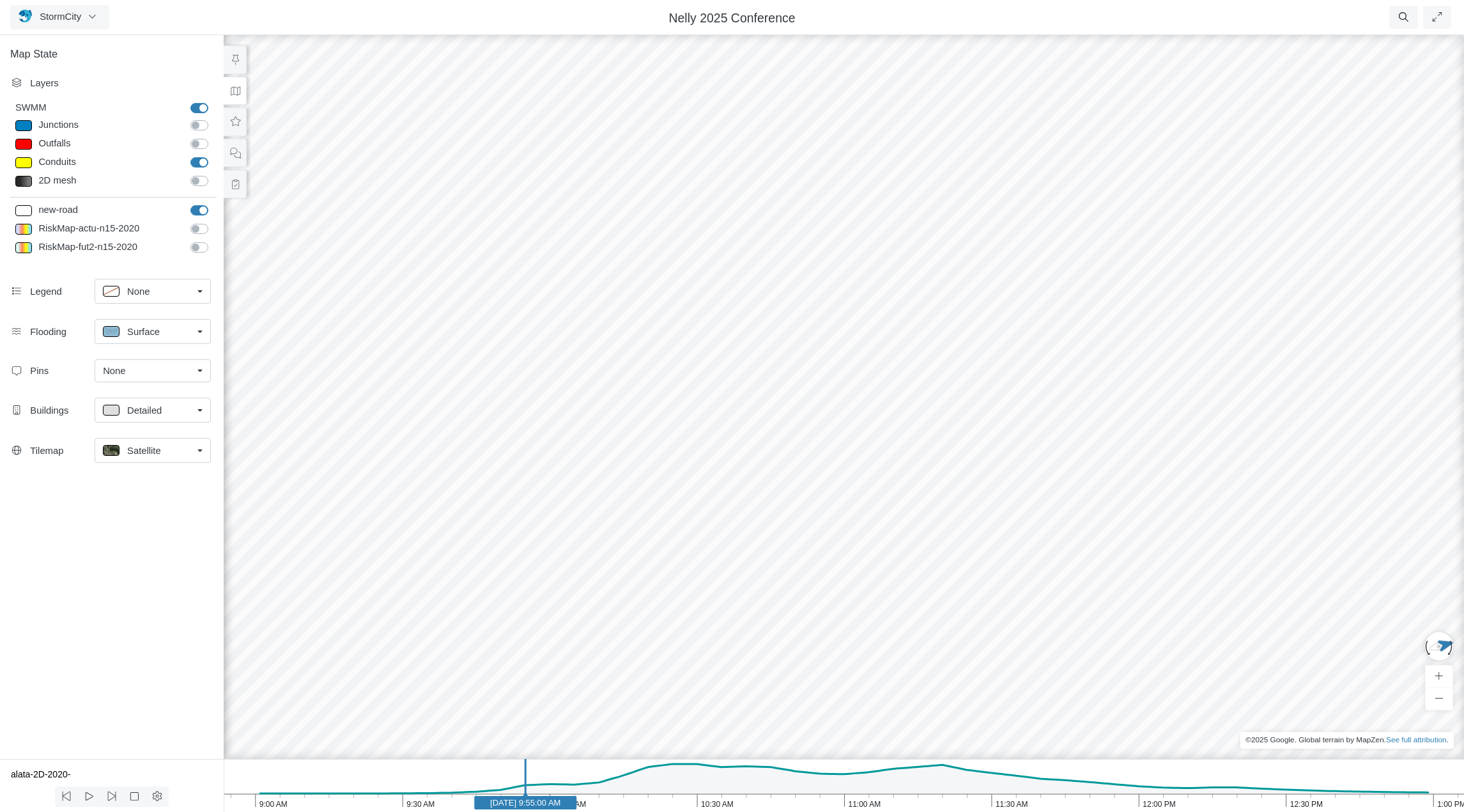
drag, startPoint x: 717, startPoint y: 465, endPoint x: 441, endPoint y: 382, distance: 288.2
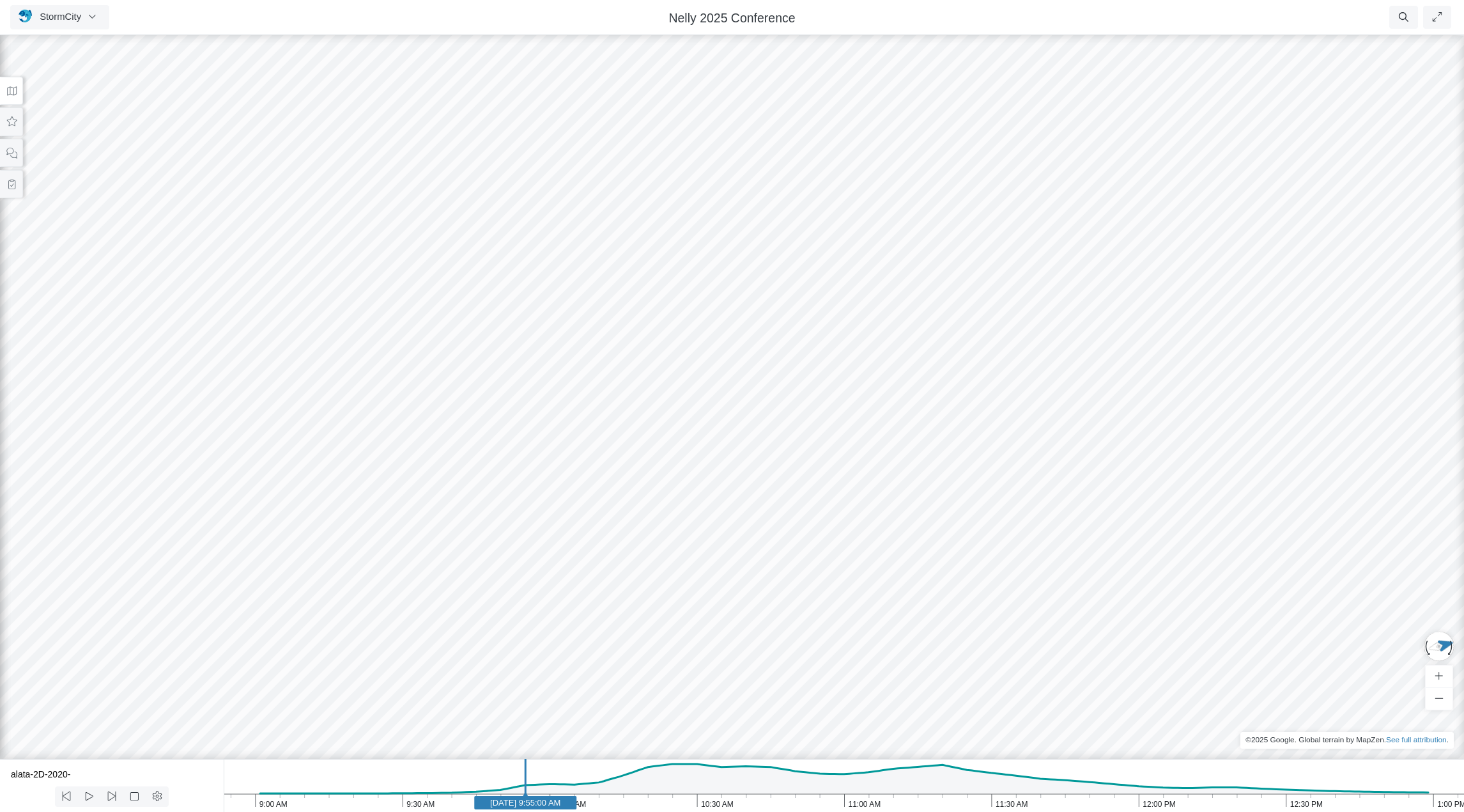
drag, startPoint x: 881, startPoint y: 407, endPoint x: 923, endPoint y: 532, distance: 131.9
click at [923, 536] on div at bounding box center [732, 422] width 1464 height 779
drag, startPoint x: 923, startPoint y: 527, endPoint x: 686, endPoint y: 495, distance: 239.2
drag, startPoint x: 847, startPoint y: 470, endPoint x: 576, endPoint y: 432, distance: 273.7
drag, startPoint x: 833, startPoint y: 500, endPoint x: 668, endPoint y: 508, distance: 165.2
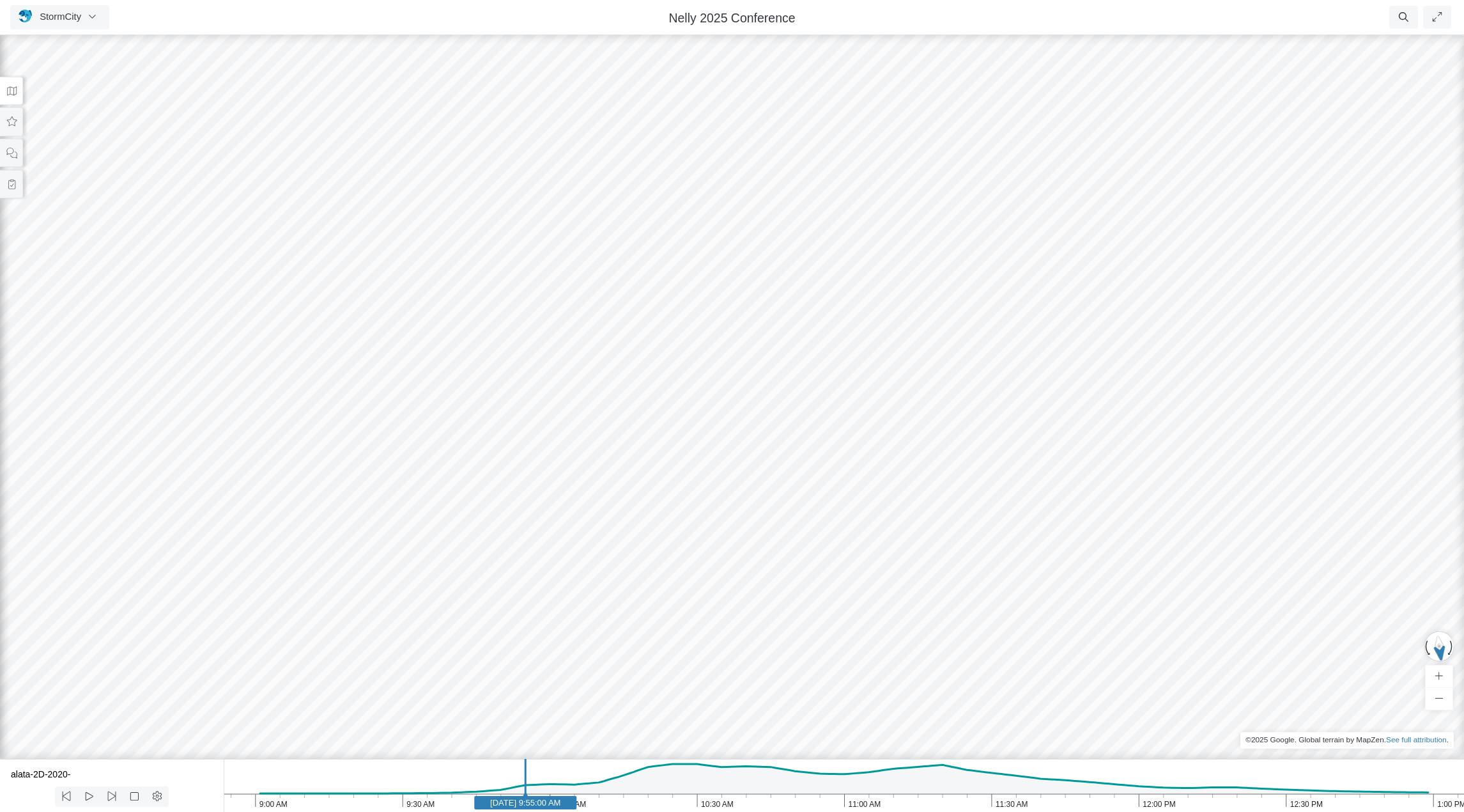
drag, startPoint x: 835, startPoint y: 498, endPoint x: 698, endPoint y: 400, distance: 168.4
click at [698, 400] on div at bounding box center [732, 422] width 1464 height 779
drag, startPoint x: 671, startPoint y: 418, endPoint x: 1093, endPoint y: 415, distance: 422.0
drag, startPoint x: 602, startPoint y: 386, endPoint x: 860, endPoint y: 499, distance: 281.7
click at [860, 499] on div at bounding box center [732, 422] width 1464 height 779
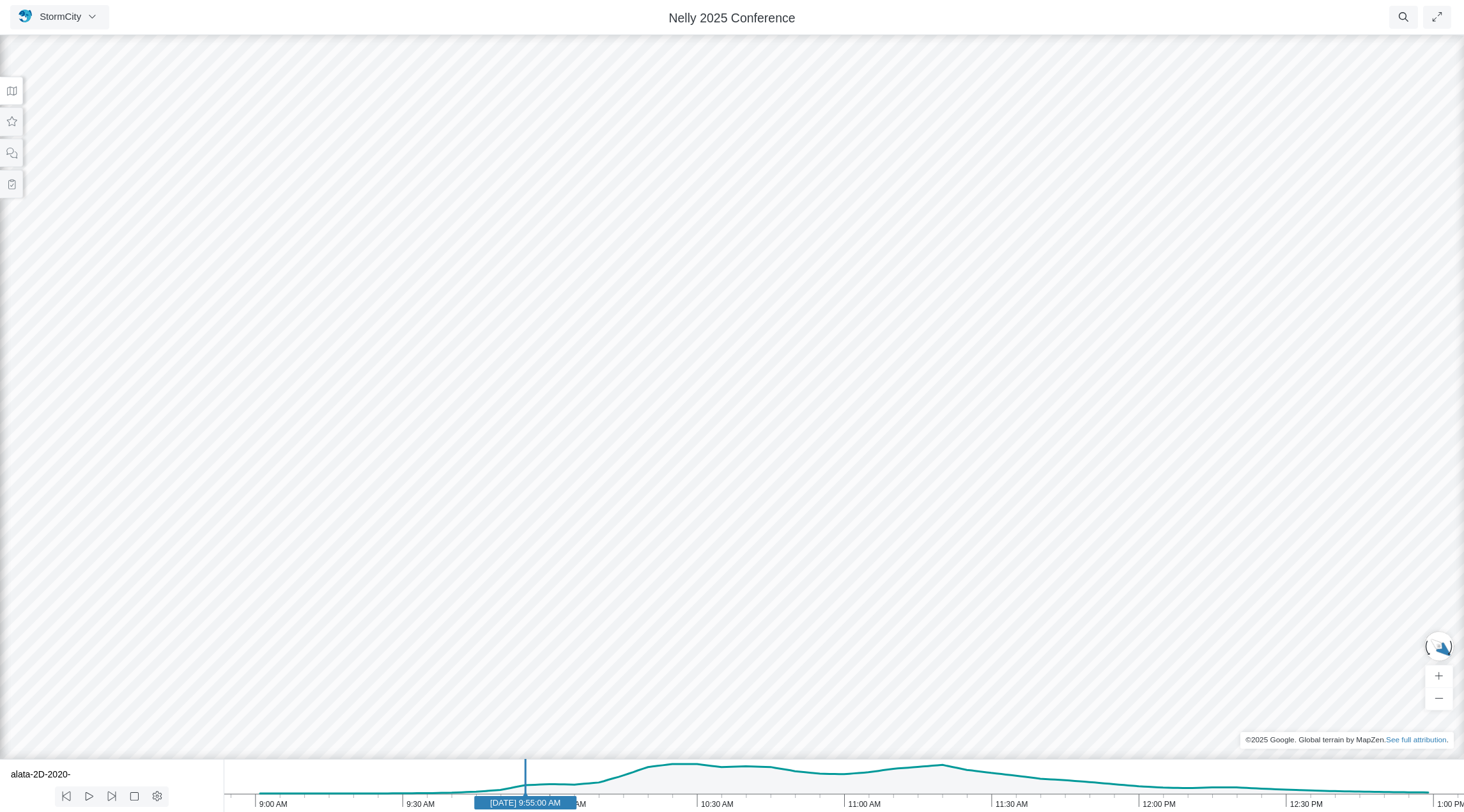
click at [18, 92] on button at bounding box center [12, 91] width 23 height 28
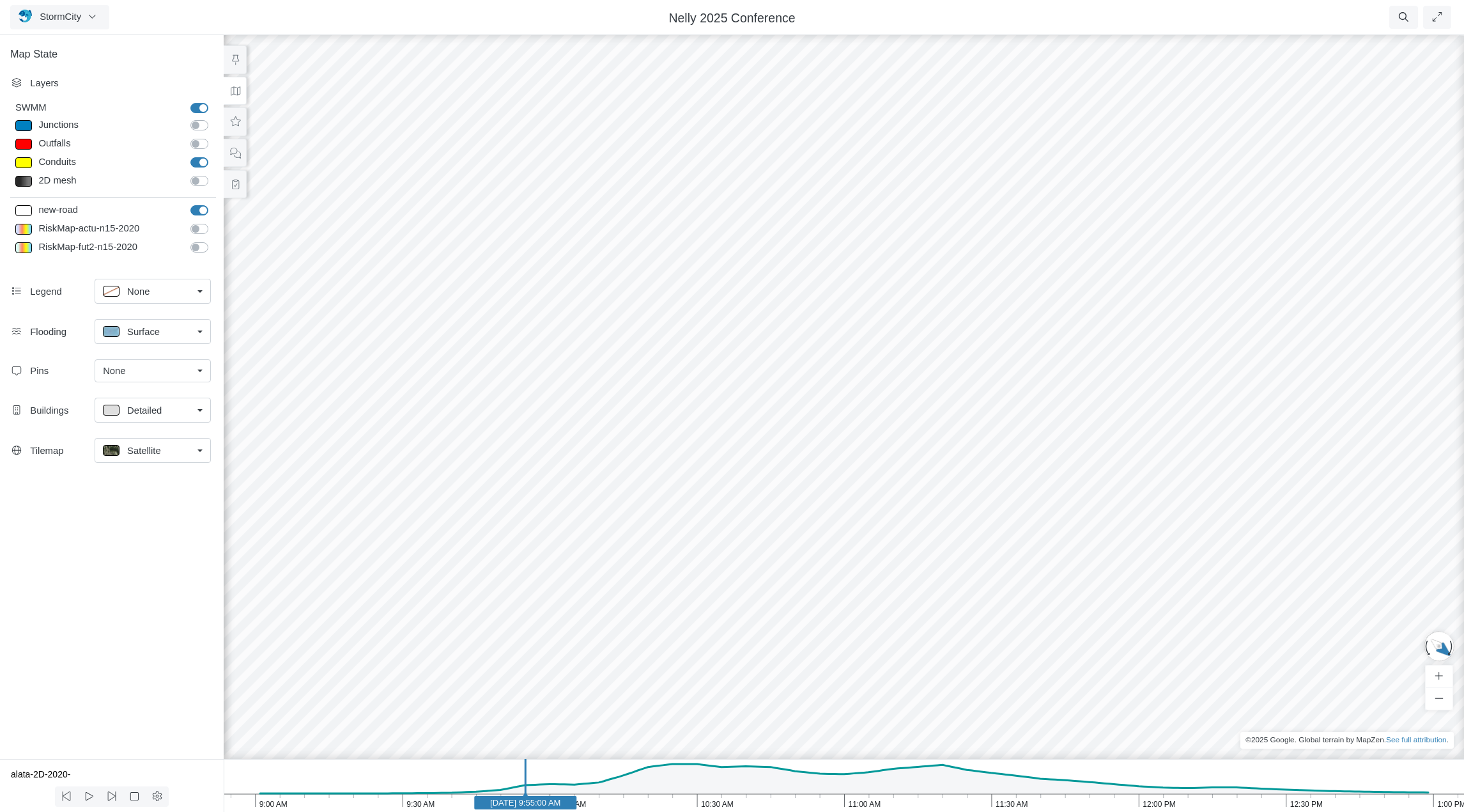
click at [201, 451] on link "Satellite" at bounding box center [152, 451] width 116 height 25
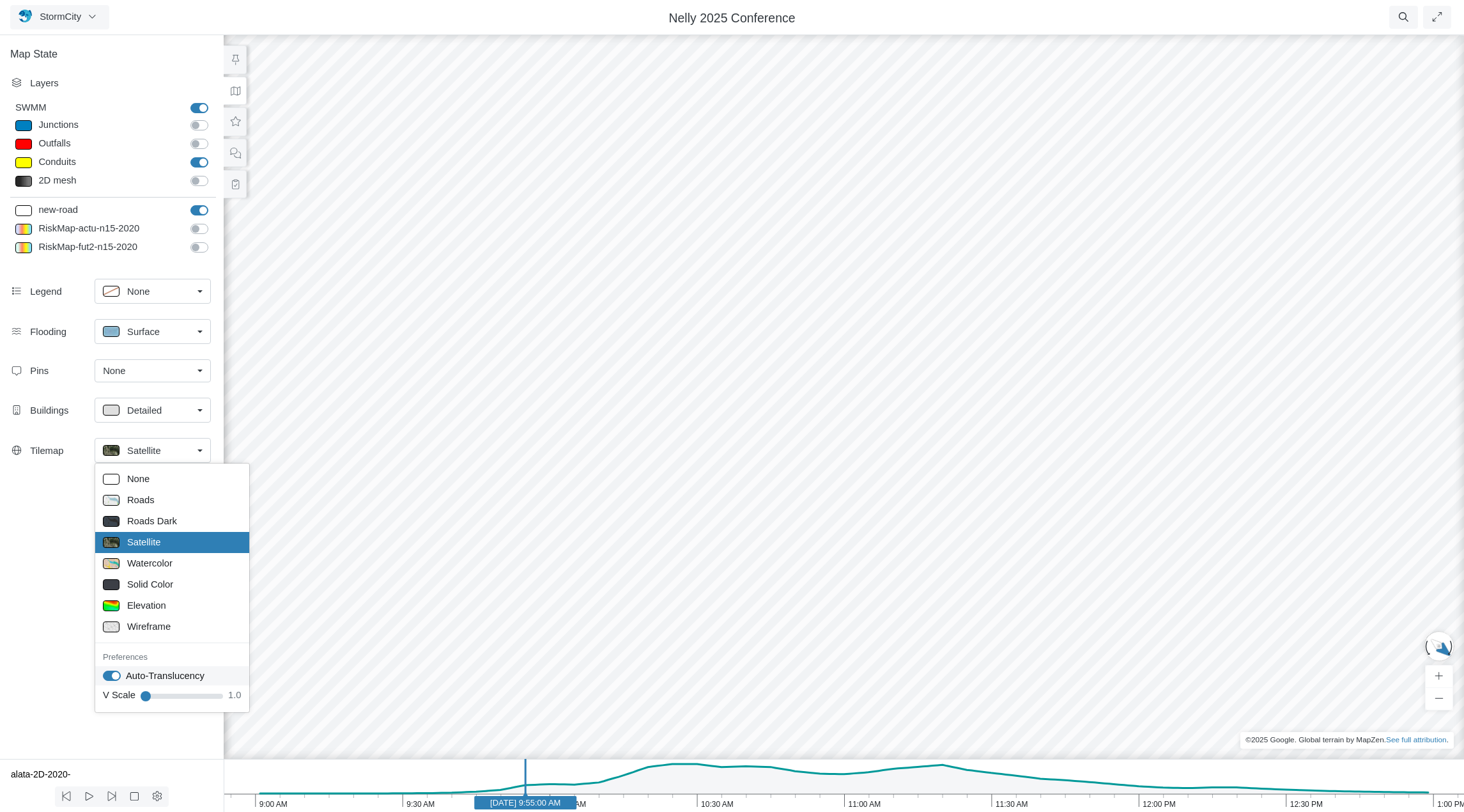
click at [126, 676] on label "Auto-Translucency" at bounding box center [165, 675] width 79 height 14
checkbox input "false"
drag, startPoint x: 709, startPoint y: 534, endPoint x: 798, endPoint y: 537, distance: 89.1
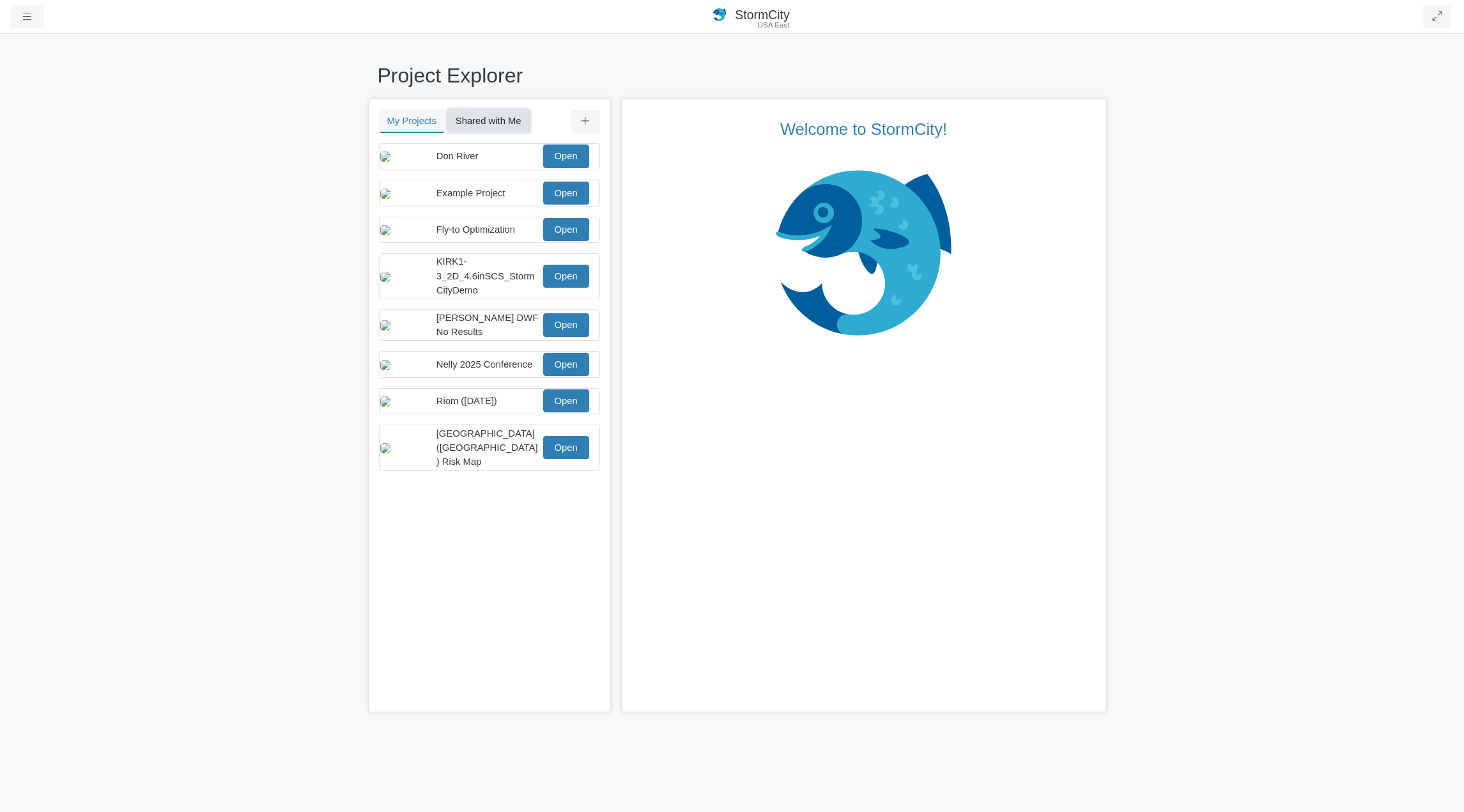
click at [487, 114] on button "Shared with Me" at bounding box center [488, 121] width 82 height 23
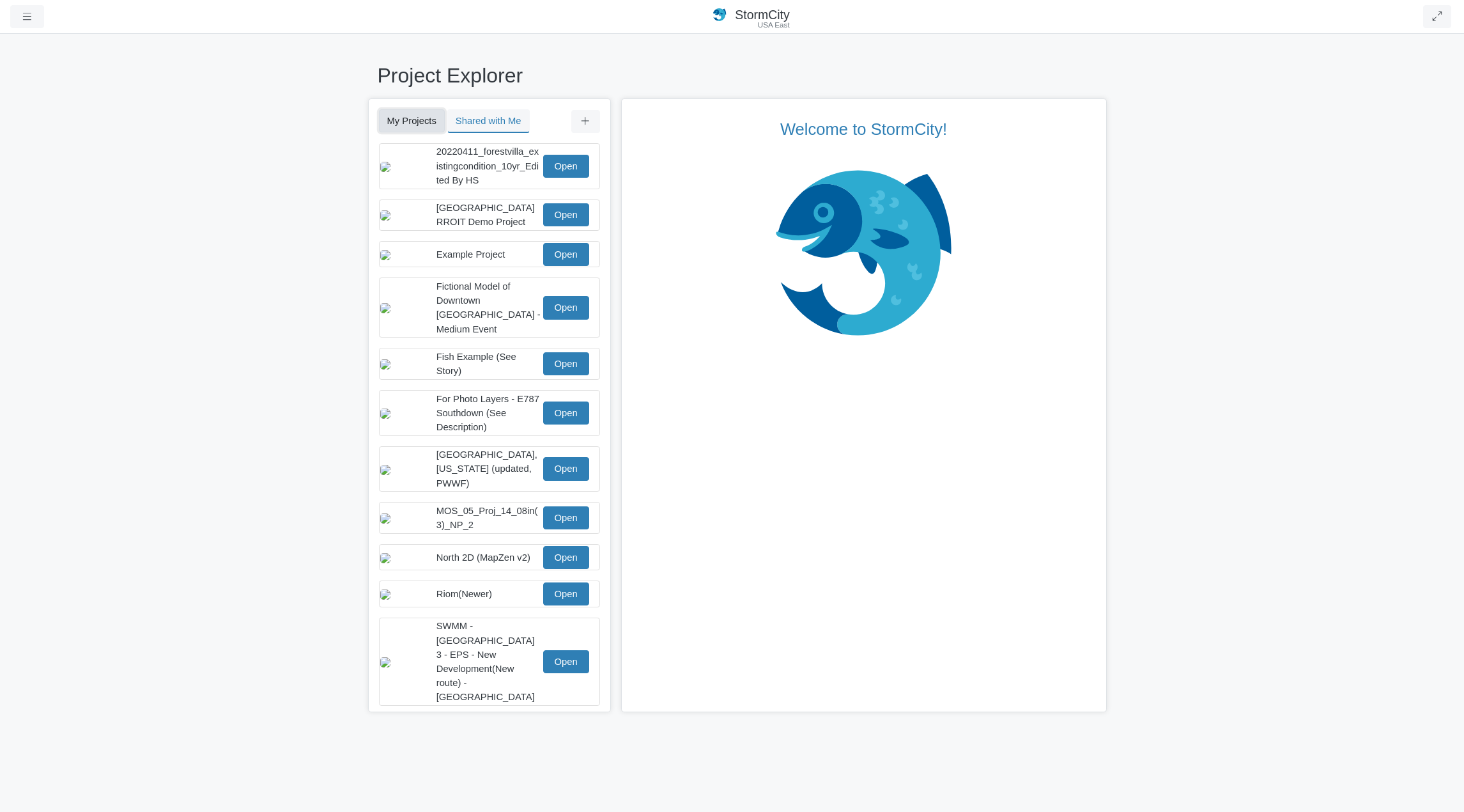
click at [400, 118] on button "My Projects" at bounding box center [411, 121] width 65 height 23
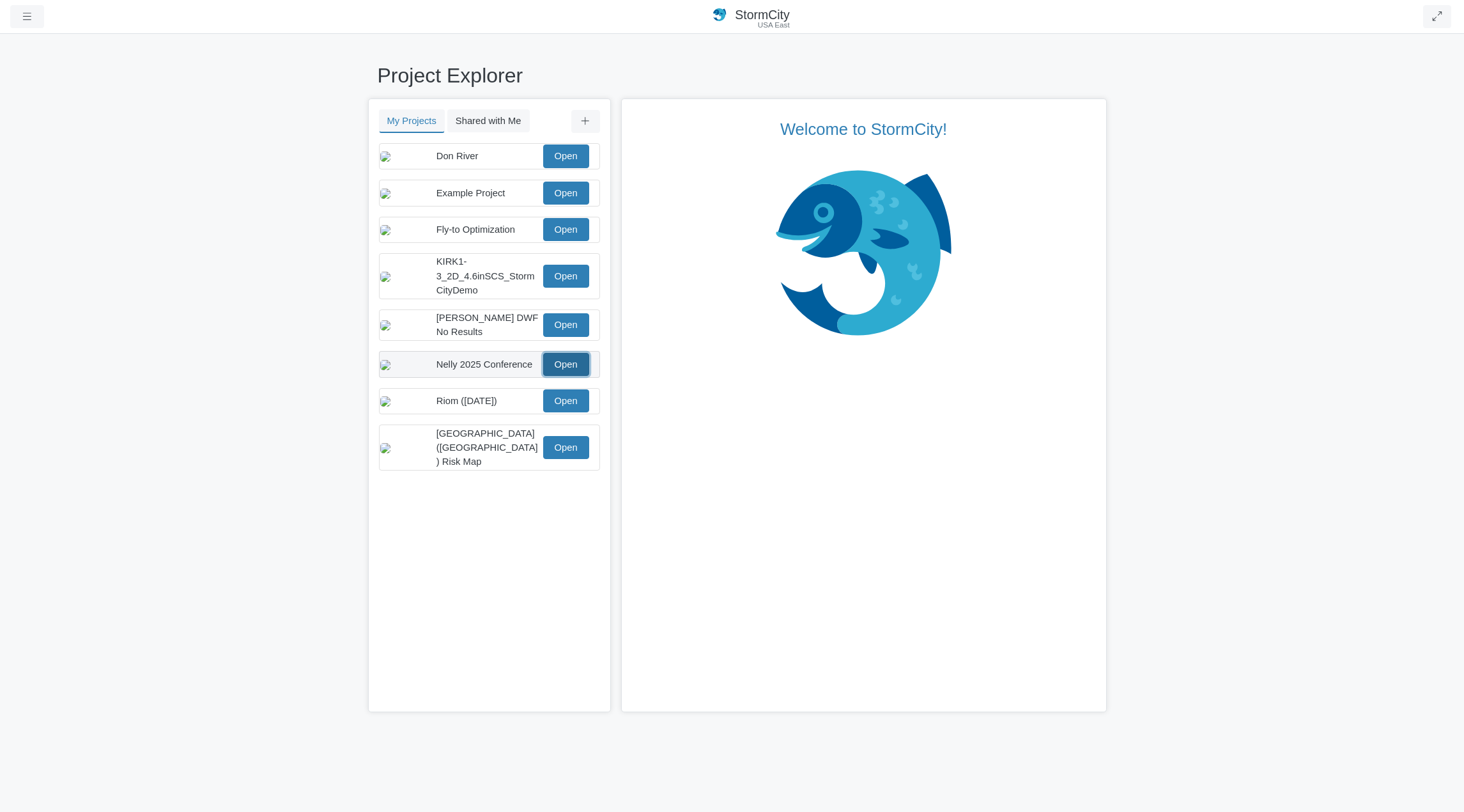
click at [562, 376] on link "Open" at bounding box center [566, 364] width 46 height 23
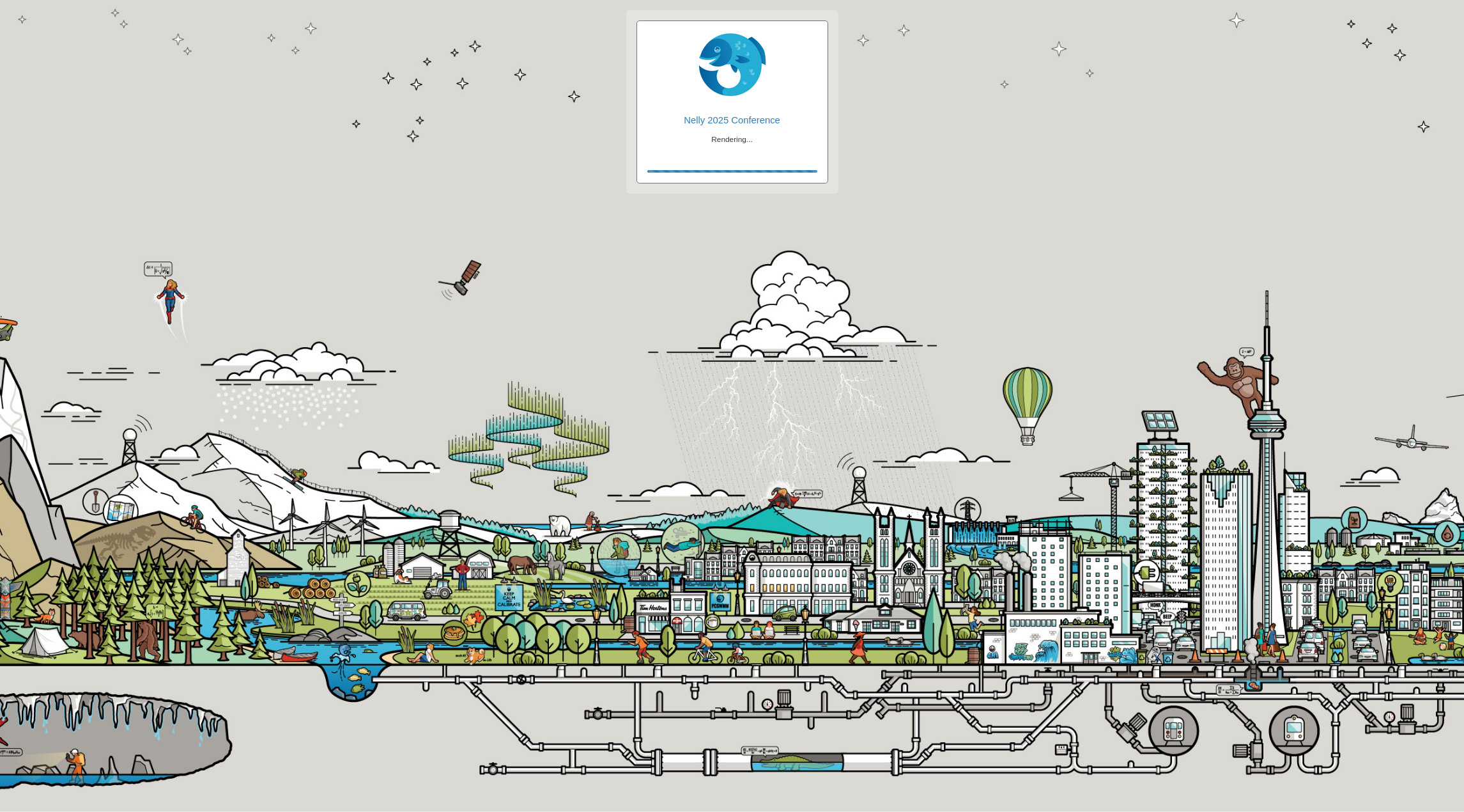
checkbox input "true"
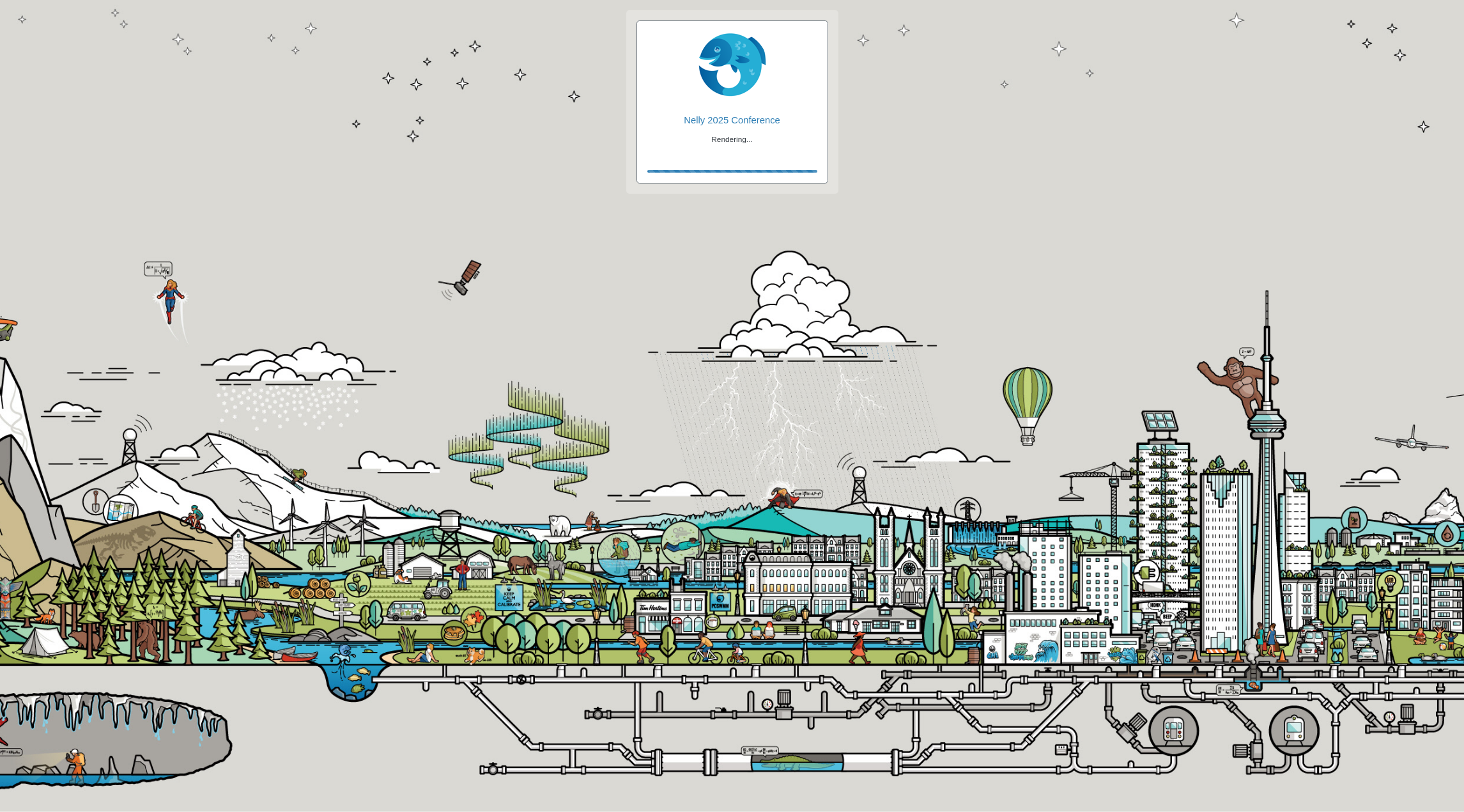
checkbox input "true"
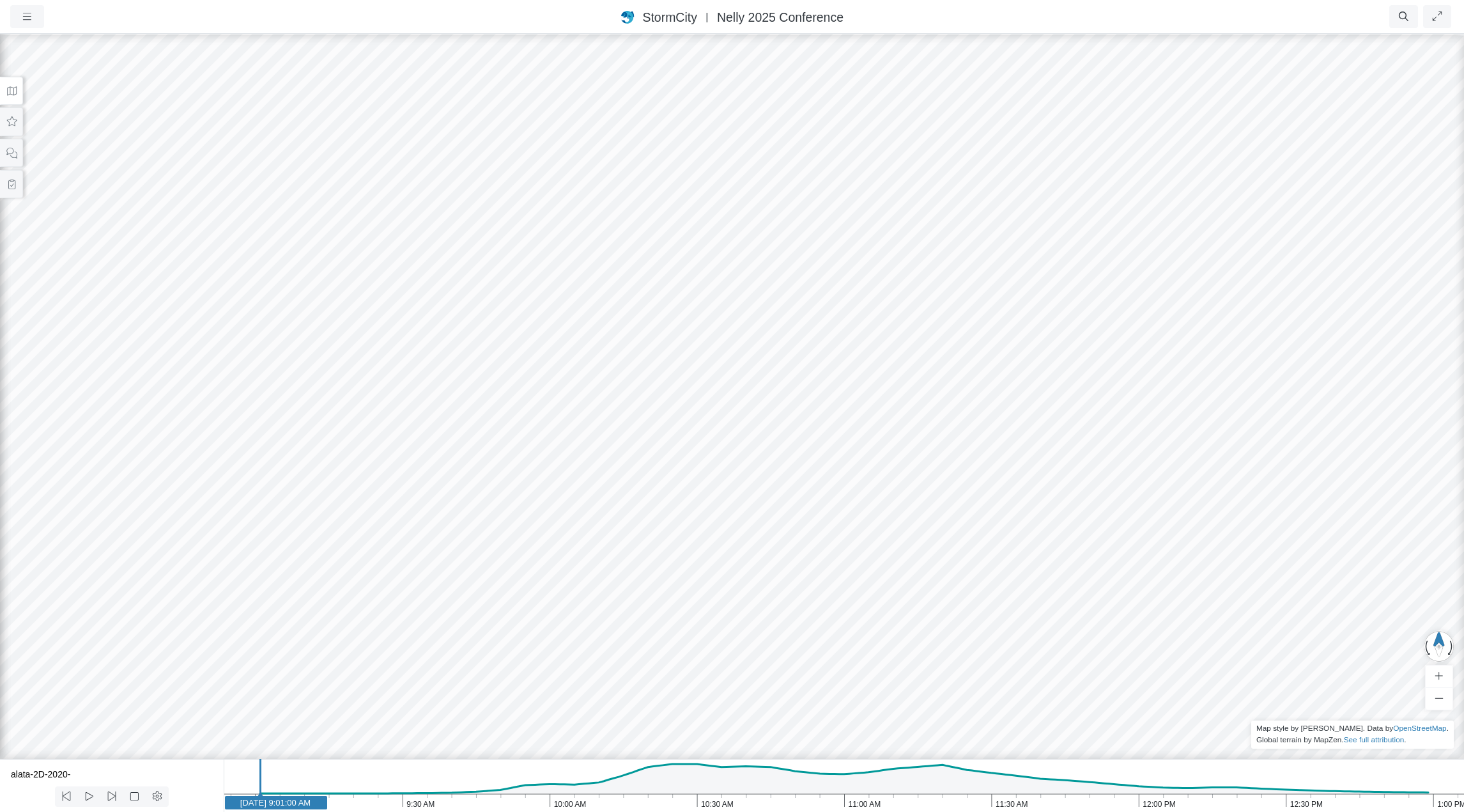
click at [552, 787] on icon "1:00 PM 12:30 PM 12:00 PM 11:30 AM 11:00 AM 10:30 AM 10:00 AM 9:30 AM 9:00 AM […" at bounding box center [843, 785] width 1240 height 53
click at [12, 93] on icon at bounding box center [12, 91] width 12 height 10
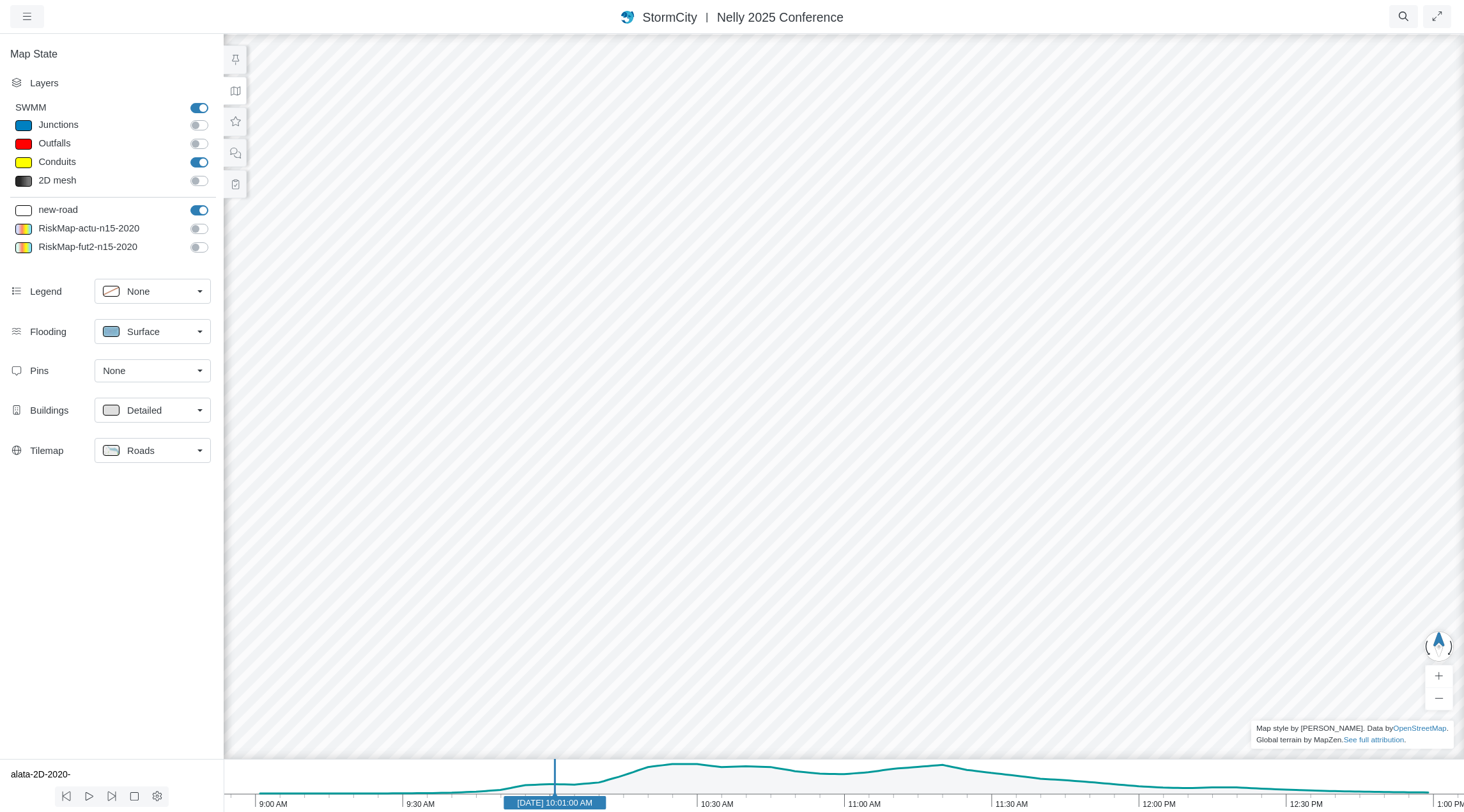
click at [204, 449] on link "Roads" at bounding box center [152, 451] width 116 height 25
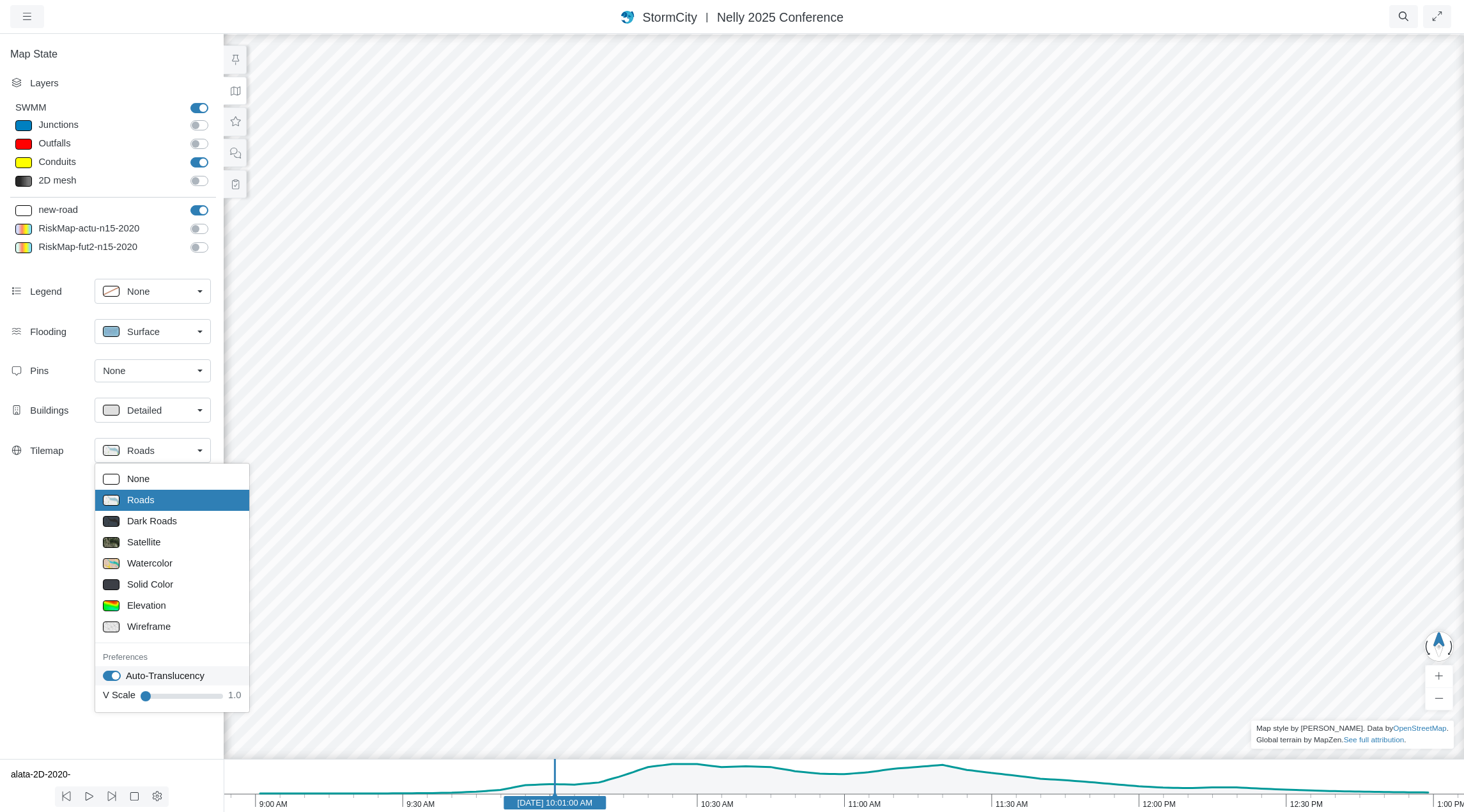
click at [126, 674] on label "Auto-Translucency" at bounding box center [165, 675] width 79 height 14
checkbox input "false"
click at [110, 538] on p at bounding box center [110, 542] width 17 height 11
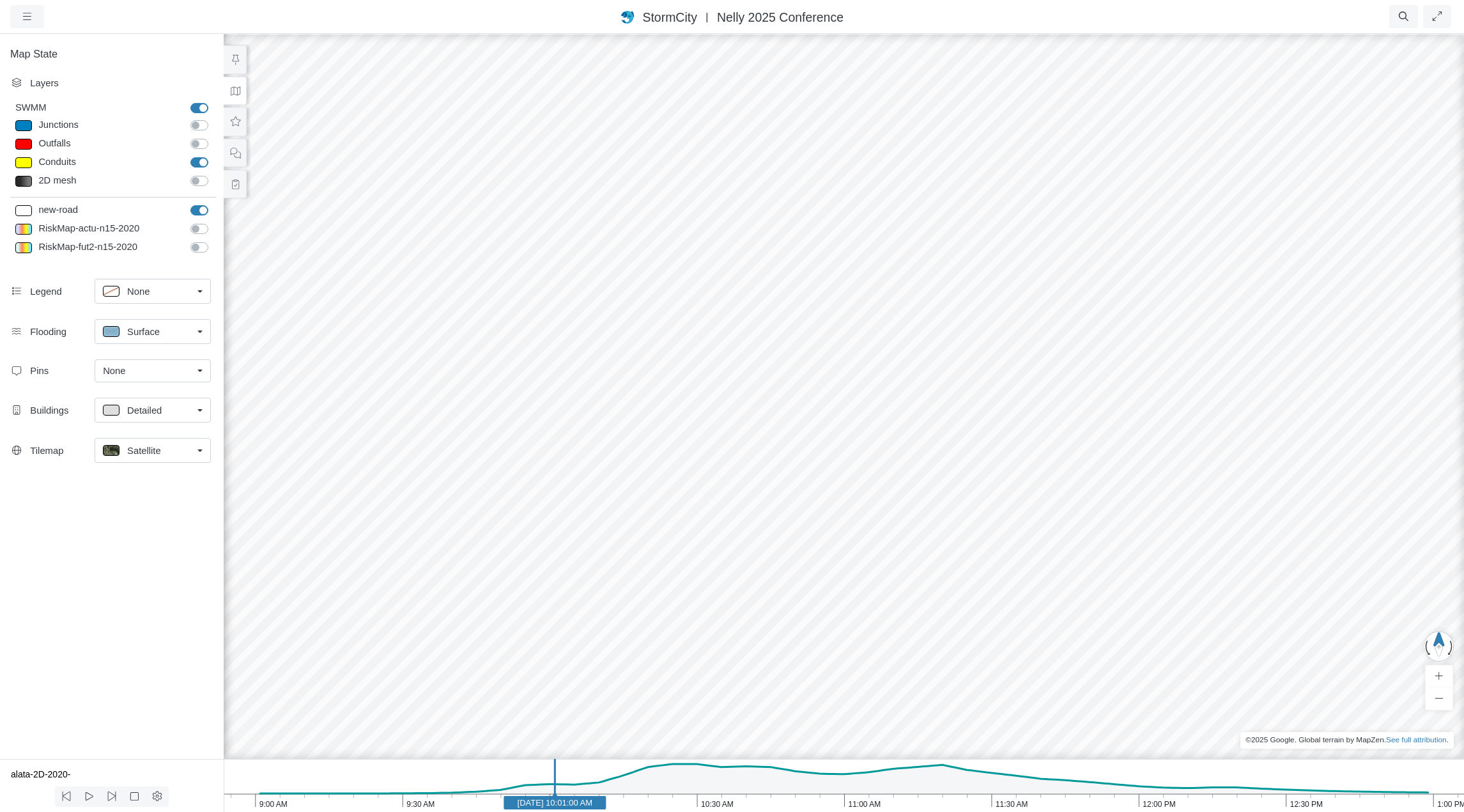
click at [852, 517] on div at bounding box center [844, 422] width 1464 height 779
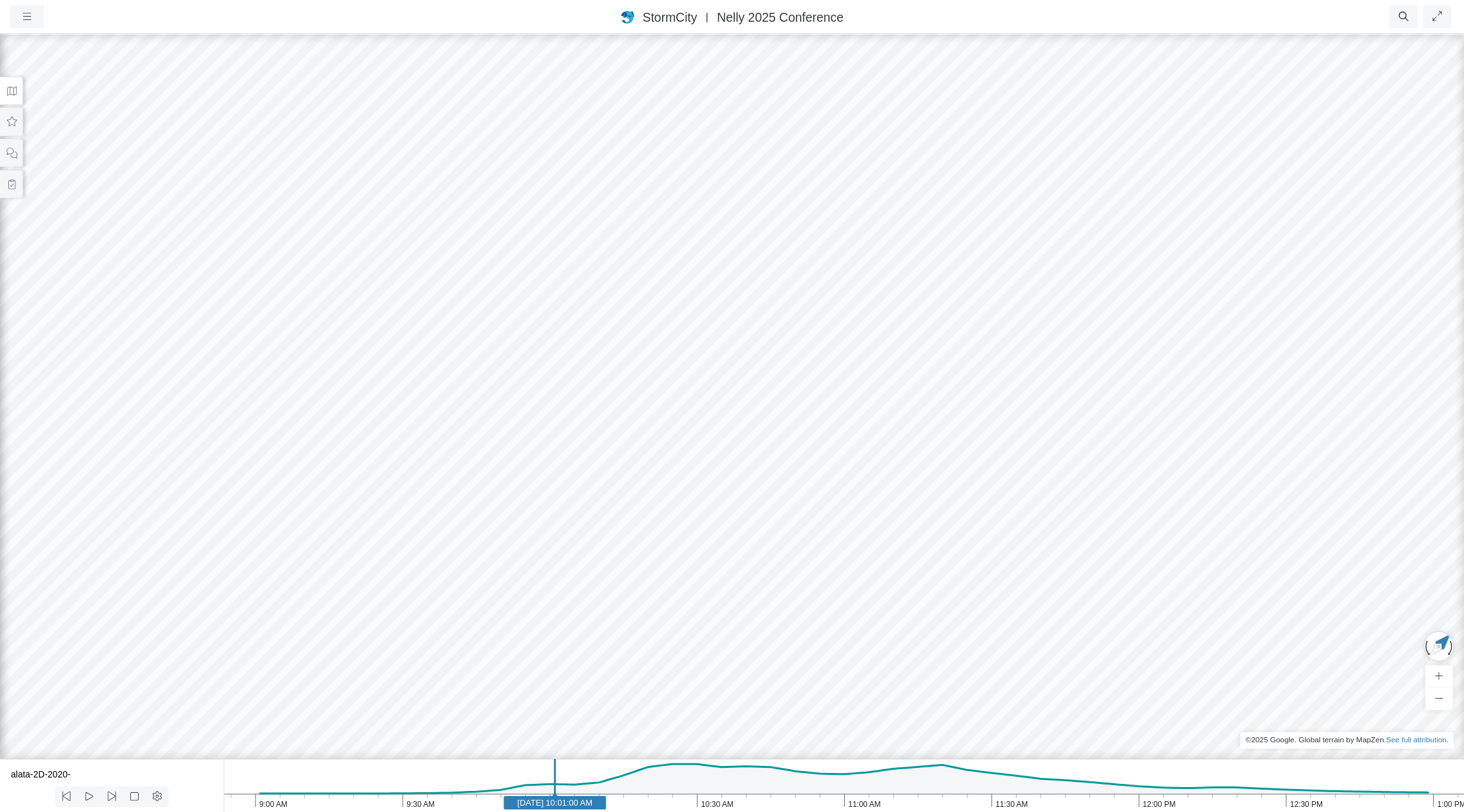
drag, startPoint x: 796, startPoint y: 438, endPoint x: 429, endPoint y: 358, distance: 375.6
drag, startPoint x: 818, startPoint y: 340, endPoint x: 673, endPoint y: 250, distance: 170.7
drag, startPoint x: 825, startPoint y: 360, endPoint x: 726, endPoint y: 316, distance: 108.3
drag, startPoint x: 862, startPoint y: 389, endPoint x: 458, endPoint y: 383, distance: 404.0
drag, startPoint x: 769, startPoint y: 365, endPoint x: 1031, endPoint y: 297, distance: 270.7
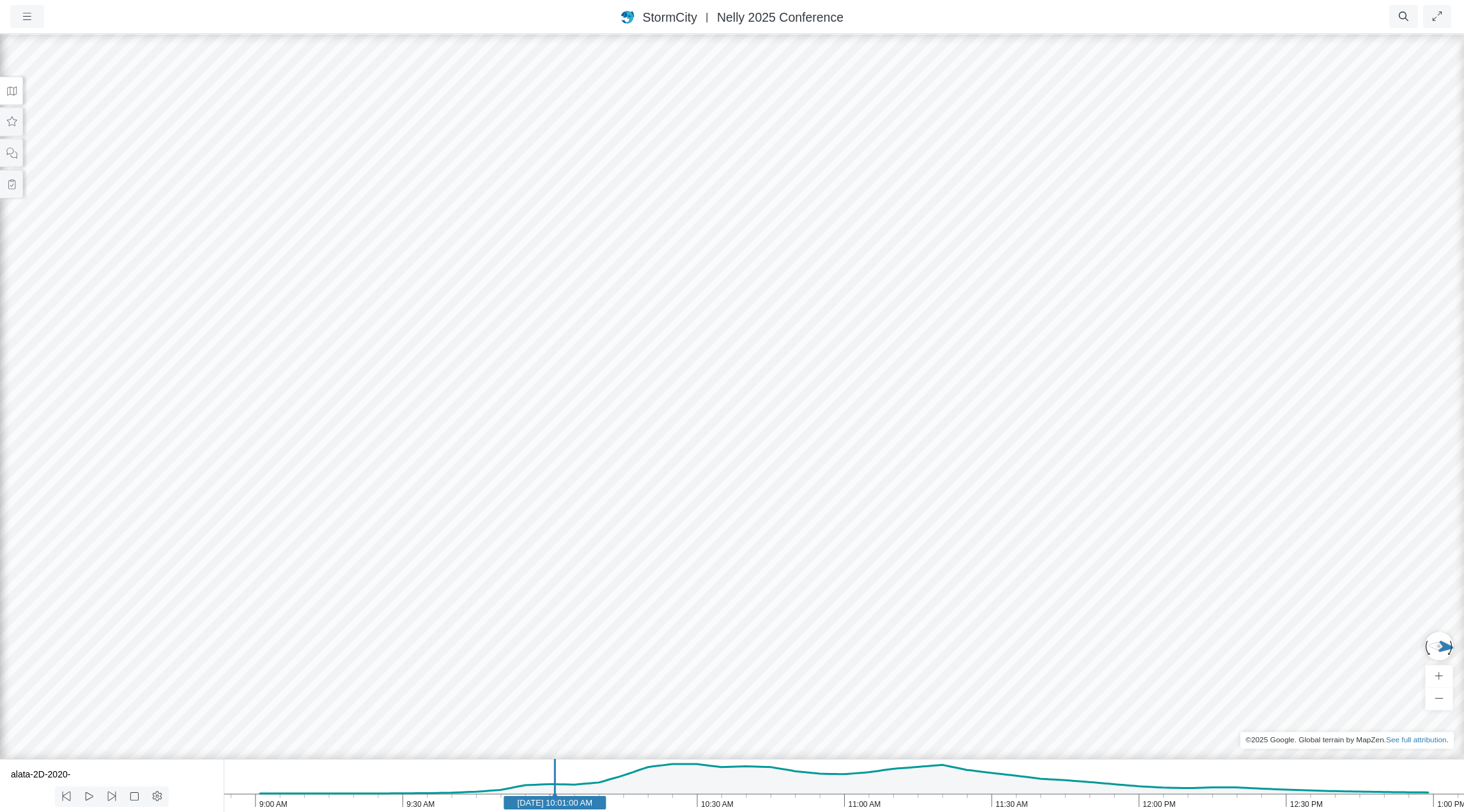
drag, startPoint x: 867, startPoint y: 331, endPoint x: 874, endPoint y: 310, distance: 22.1
click at [486, 778] on icon "1:00 PM 12:30 PM 12:00 PM 11:30 AM 11:00 AM 10:30 AM 10:00 AM 9:30 AM 9:00 AM […" at bounding box center [843, 785] width 1240 height 53
click at [87, 797] on icon at bounding box center [89, 796] width 12 height 10
drag, startPoint x: 632, startPoint y: 542, endPoint x: 454, endPoint y: 583, distance: 182.7
drag, startPoint x: 990, startPoint y: 396, endPoint x: 1030, endPoint y: 371, distance: 47.2
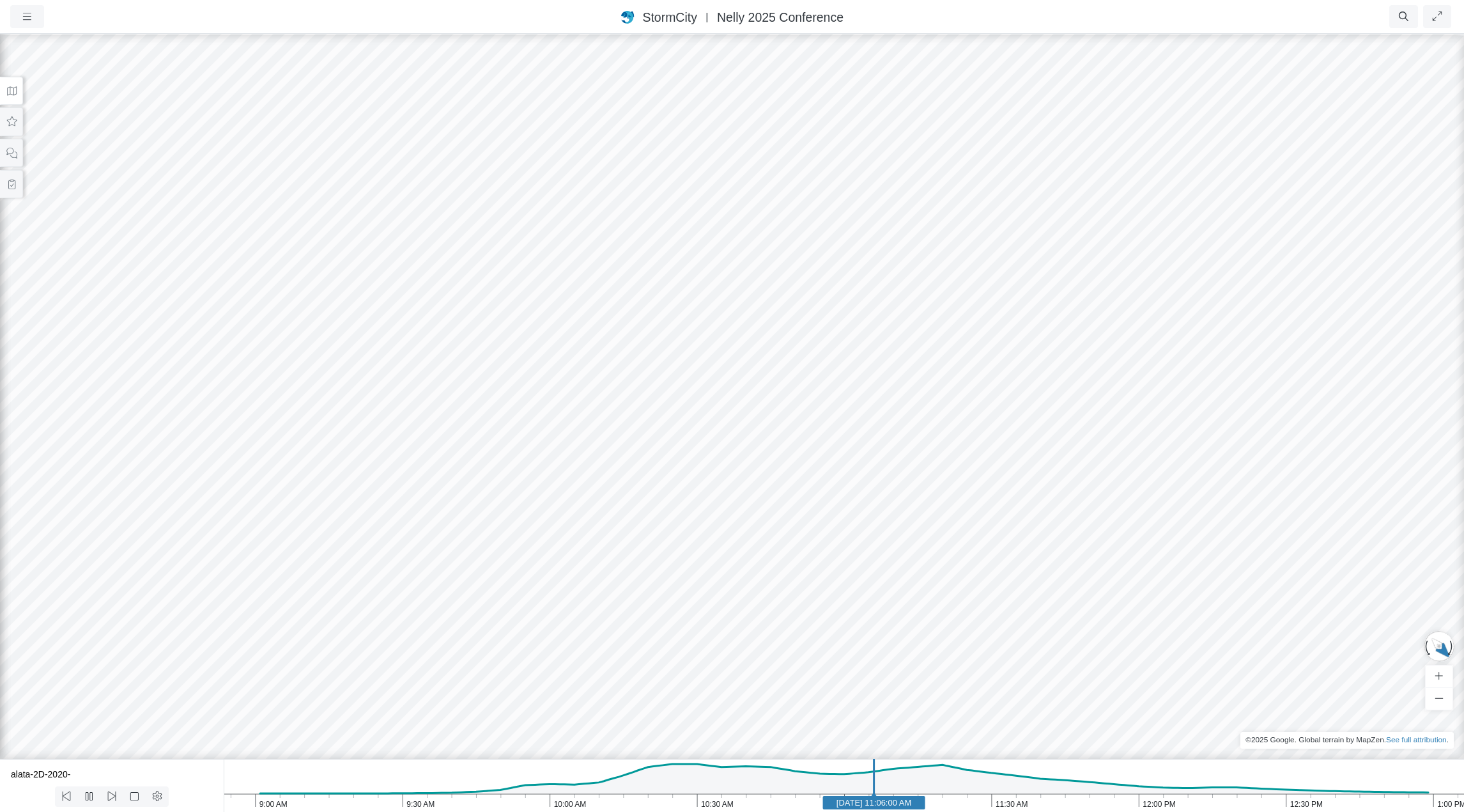
drag, startPoint x: 1091, startPoint y: 339, endPoint x: 934, endPoint y: 452, distance: 193.4
click at [934, 452] on div at bounding box center [732, 422] width 1464 height 779
drag, startPoint x: 1163, startPoint y: 377, endPoint x: 158, endPoint y: 342, distance: 1005.6
drag, startPoint x: 747, startPoint y: 702, endPoint x: 1012, endPoint y: 692, distance: 265.2
drag, startPoint x: 643, startPoint y: 445, endPoint x: 713, endPoint y: 439, distance: 70.3
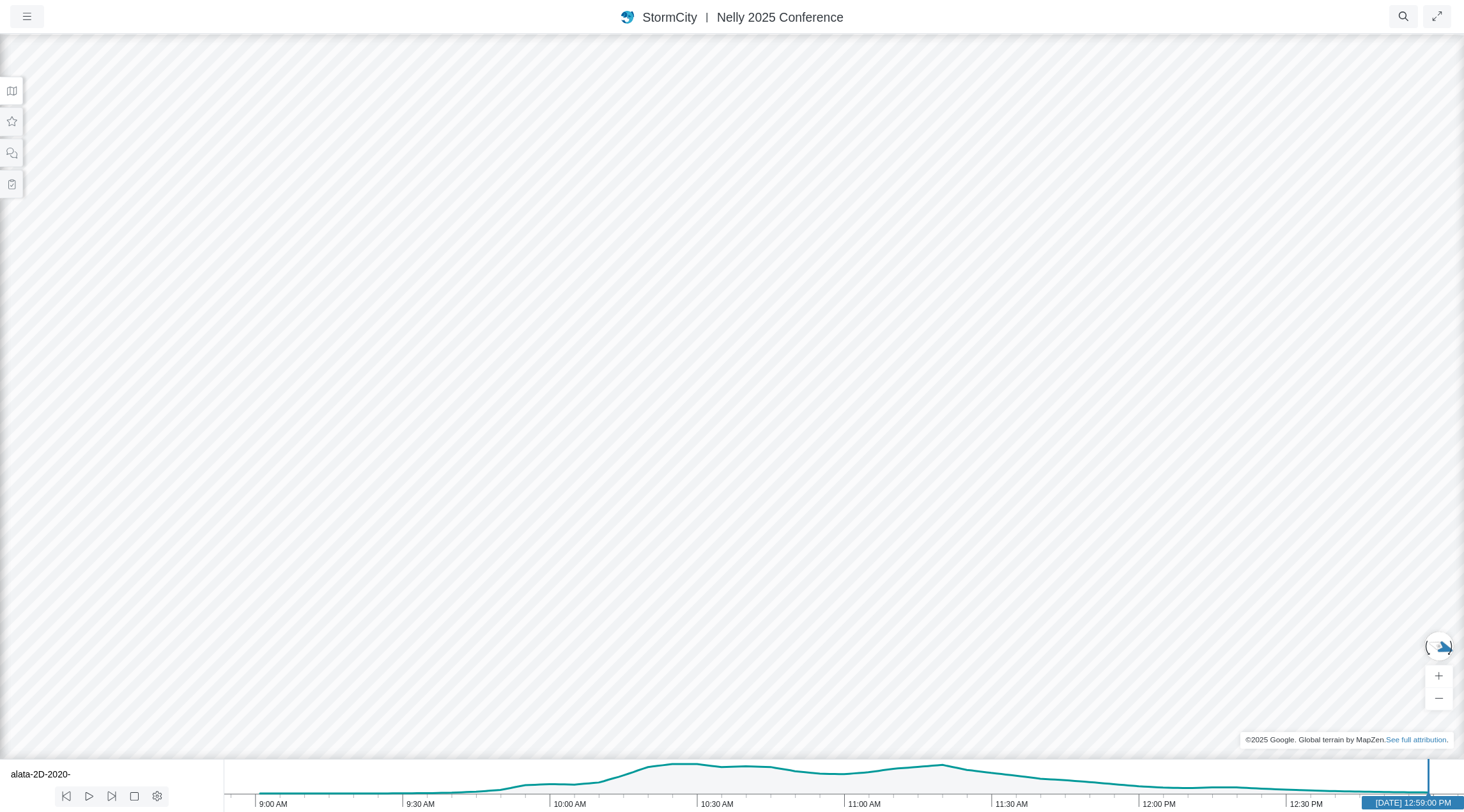
drag, startPoint x: 394, startPoint y: 395, endPoint x: 802, endPoint y: 449, distance: 411.6
drag, startPoint x: 564, startPoint y: 486, endPoint x: 1119, endPoint y: 282, distance: 591.3
click at [1119, 282] on div at bounding box center [732, 422] width 1464 height 779
drag, startPoint x: 636, startPoint y: 350, endPoint x: 462, endPoint y: 255, distance: 198.2
click at [14, 94] on icon at bounding box center [12, 91] width 12 height 10
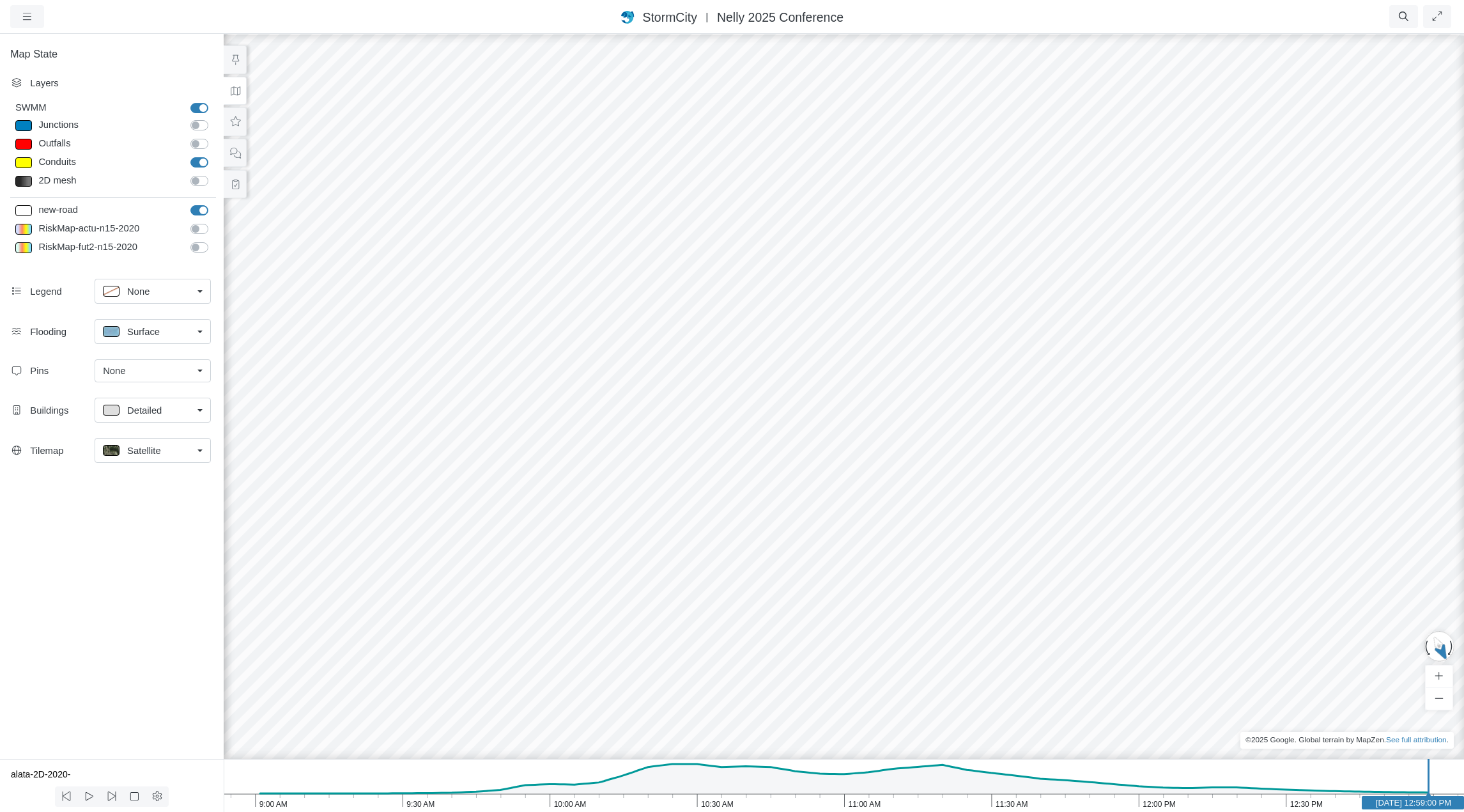
click at [214, 203] on label "new-road" at bounding box center [214, 203] width 0 height 0
click at [201, 207] on input "new-road" at bounding box center [195, 209] width 10 height 12
checkbox input "false"
drag, startPoint x: 651, startPoint y: 334, endPoint x: 641, endPoint y: 330, distance: 10.8
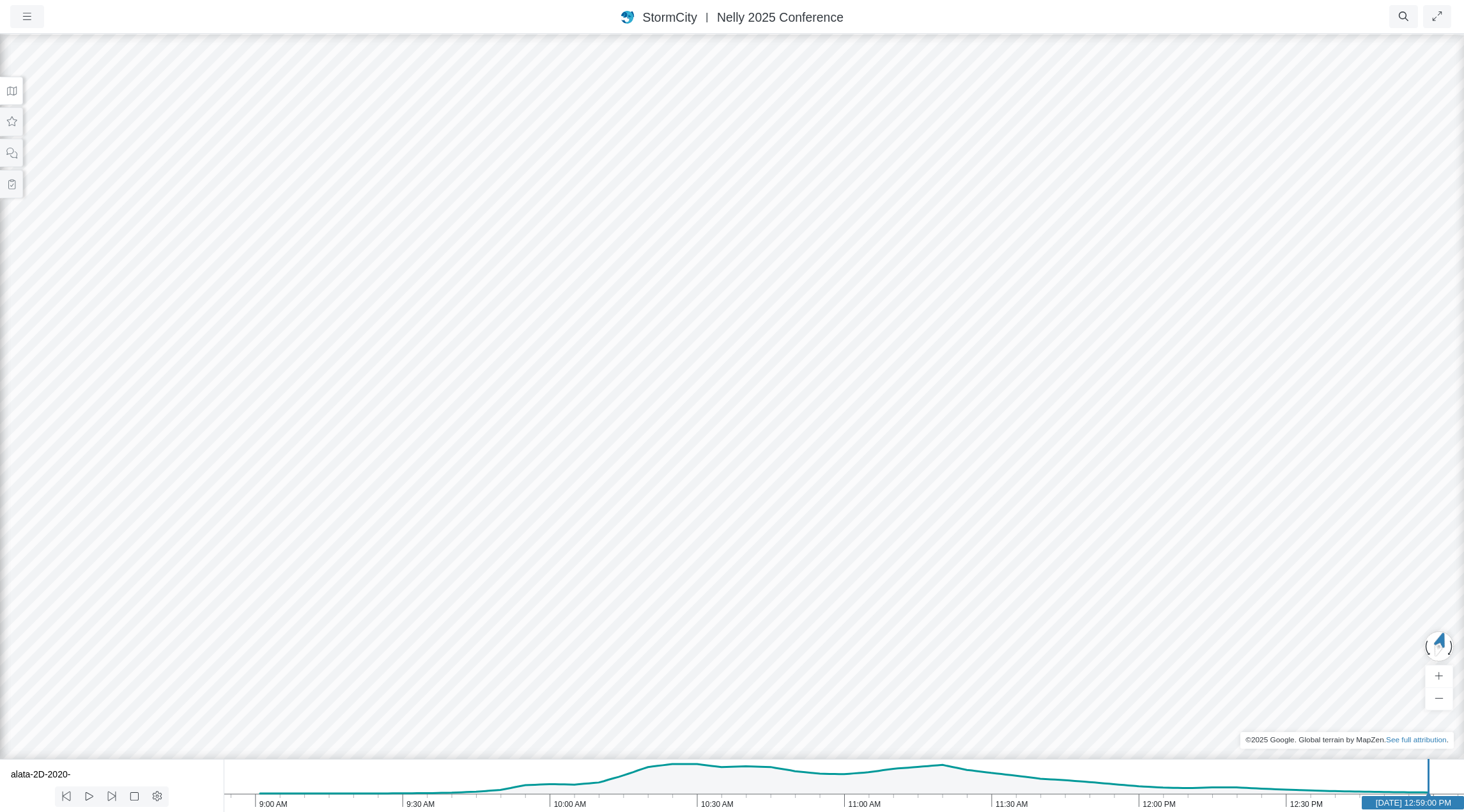
drag, startPoint x: 605, startPoint y: 268, endPoint x: 1310, endPoint y: 386, distance: 714.8
drag, startPoint x: 465, startPoint y: 457, endPoint x: 1254, endPoint y: 312, distance: 802.2
drag, startPoint x: 814, startPoint y: 392, endPoint x: 718, endPoint y: 402, distance: 96.5
drag, startPoint x: 645, startPoint y: 453, endPoint x: 999, endPoint y: 487, distance: 355.6
drag, startPoint x: 999, startPoint y: 504, endPoint x: 715, endPoint y: 476, distance: 285.4
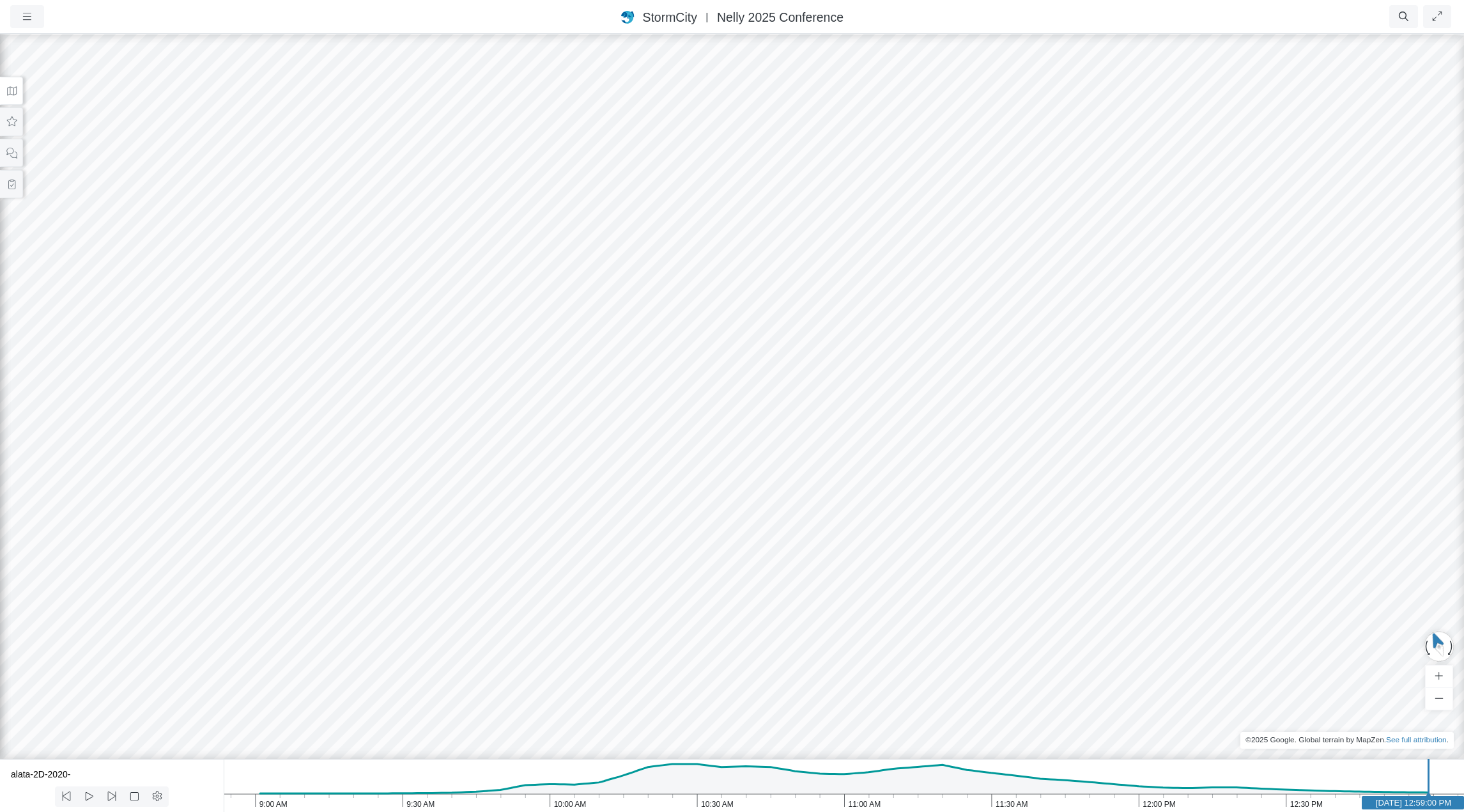
click at [582, 788] on icon "1:00 PM 12:30 PM 12:00 PM 11:30 AM 11:00 AM 10:30 AM 10:00 AM 9:30 AM 9:00 AM […" at bounding box center [843, 785] width 1240 height 53
drag, startPoint x: 484, startPoint y: 560, endPoint x: 182, endPoint y: 464, distance: 316.9
click at [459, 773] on icon "1:00 PM 12:30 PM 12:00 PM 11:30 AM 11:00 AM 10:30 AM 10:00 AM 9:30 AM 9:00 AM […" at bounding box center [843, 785] width 1240 height 53
click at [313, 781] on icon "1:00 PM 12:30 PM 12:00 PM 11:30 AM 11:00 AM 10:30 AM 10:00 AM 9:30 AM 9:00 AM […" at bounding box center [843, 785] width 1240 height 53
click at [91, 795] on icon at bounding box center [89, 796] width 12 height 10
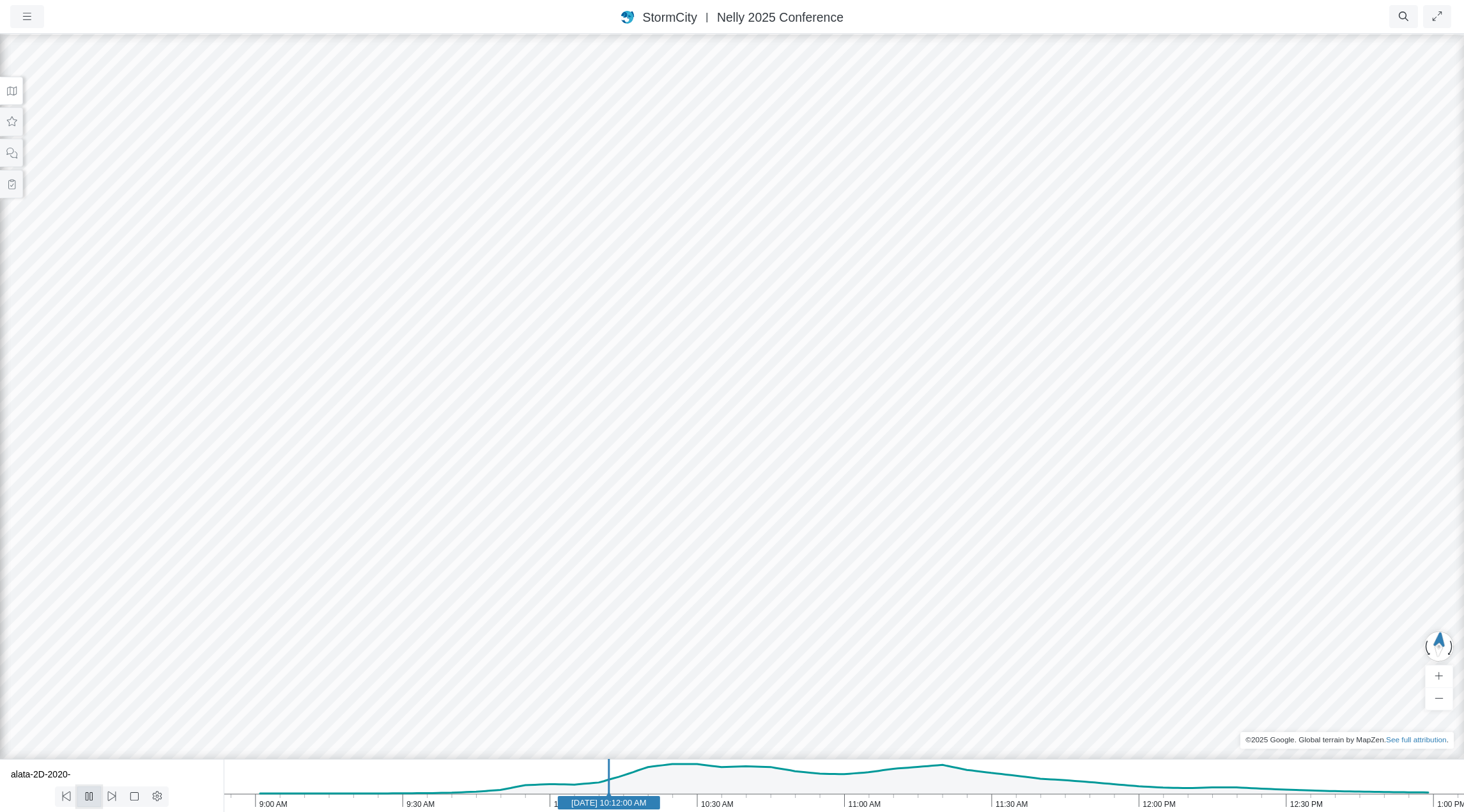
click at [87, 797] on icon at bounding box center [89, 796] width 12 height 10
drag, startPoint x: 374, startPoint y: 362, endPoint x: 549, endPoint y: 460, distance: 200.6
drag, startPoint x: 573, startPoint y: 432, endPoint x: 462, endPoint y: 499, distance: 129.7
click at [1078, 254] on div at bounding box center [732, 422] width 1464 height 779
